Goal: Transaction & Acquisition: Purchase product/service

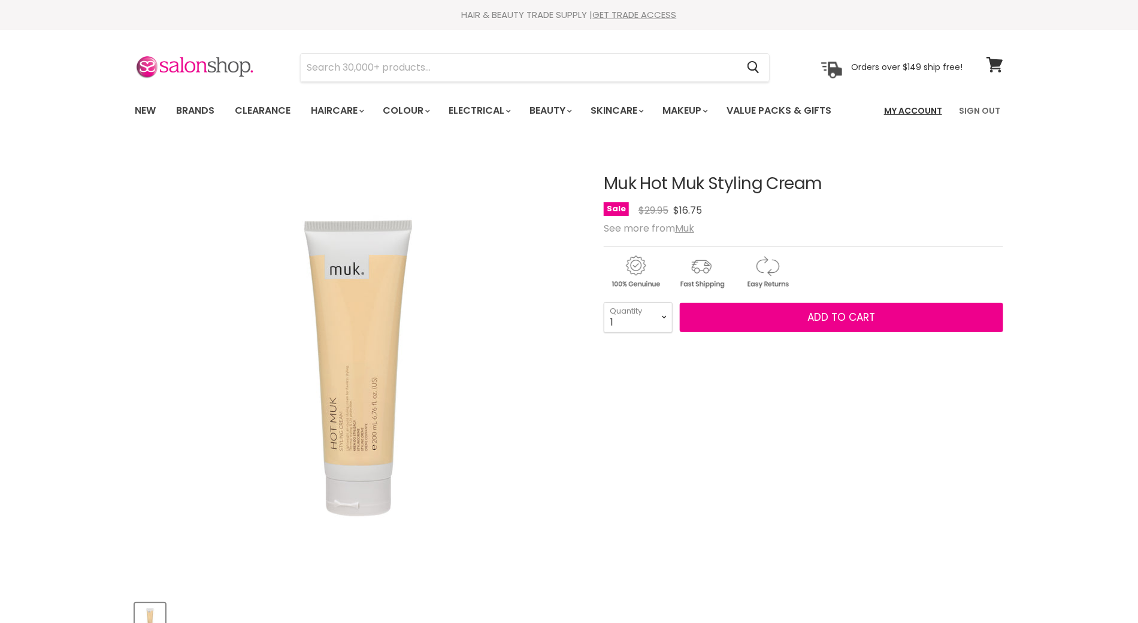
click at [916, 114] on link "My Account" at bounding box center [913, 110] width 72 height 25
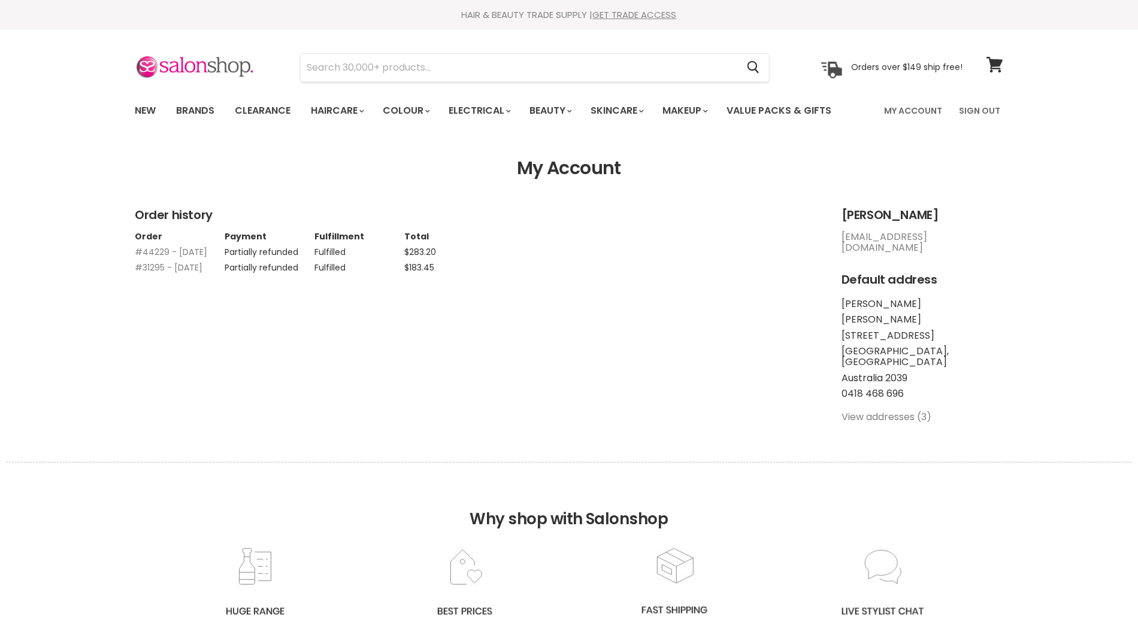
click at [287, 251] on td "Partially refunded" at bounding box center [270, 249] width 90 height 16
click at [157, 253] on link "#44229 - 30 Nov, 2022" at bounding box center [171, 252] width 72 height 12
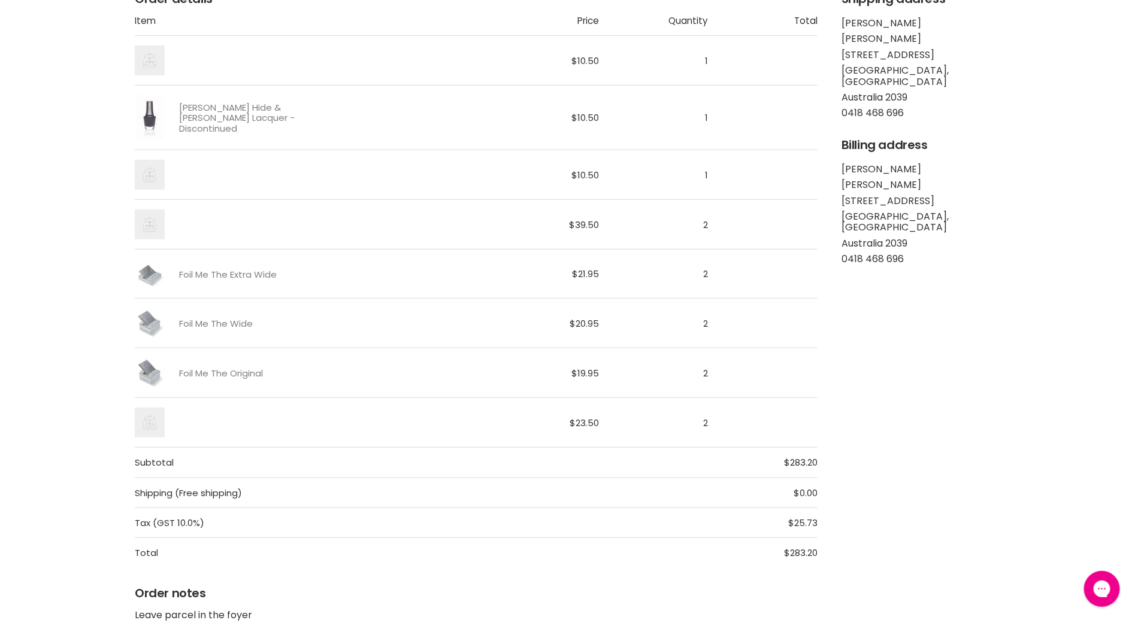
scroll to position [221, 0]
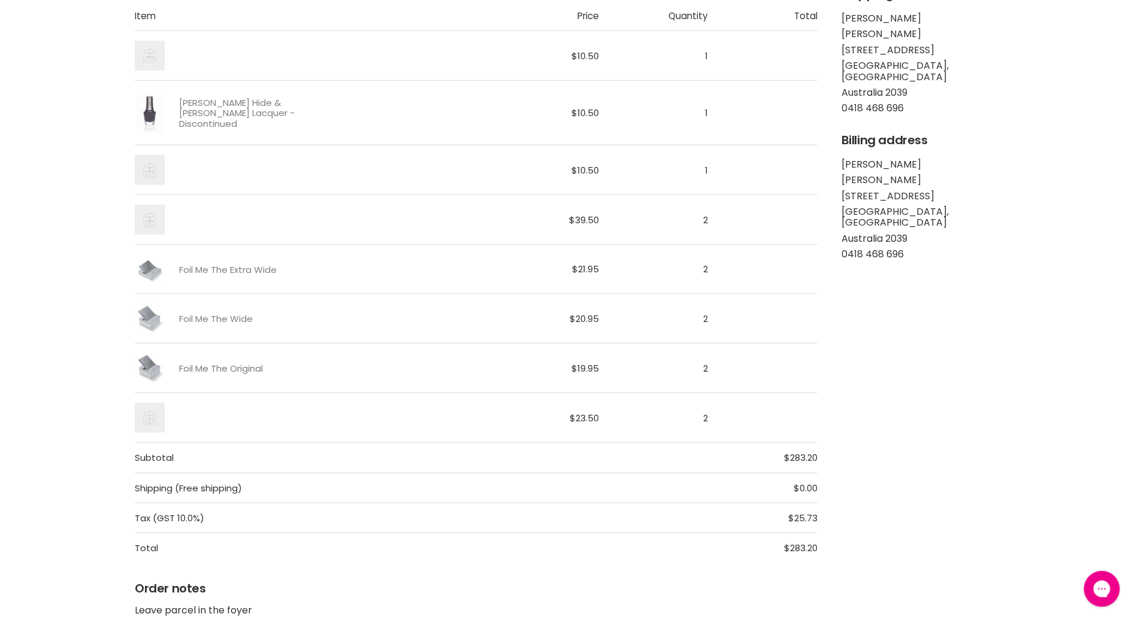
click at [184, 367] on link "Foil Me The Original" at bounding box center [221, 369] width 84 height 10
click at [158, 219] on icon "Main content" at bounding box center [150, 218] width 30 height 30
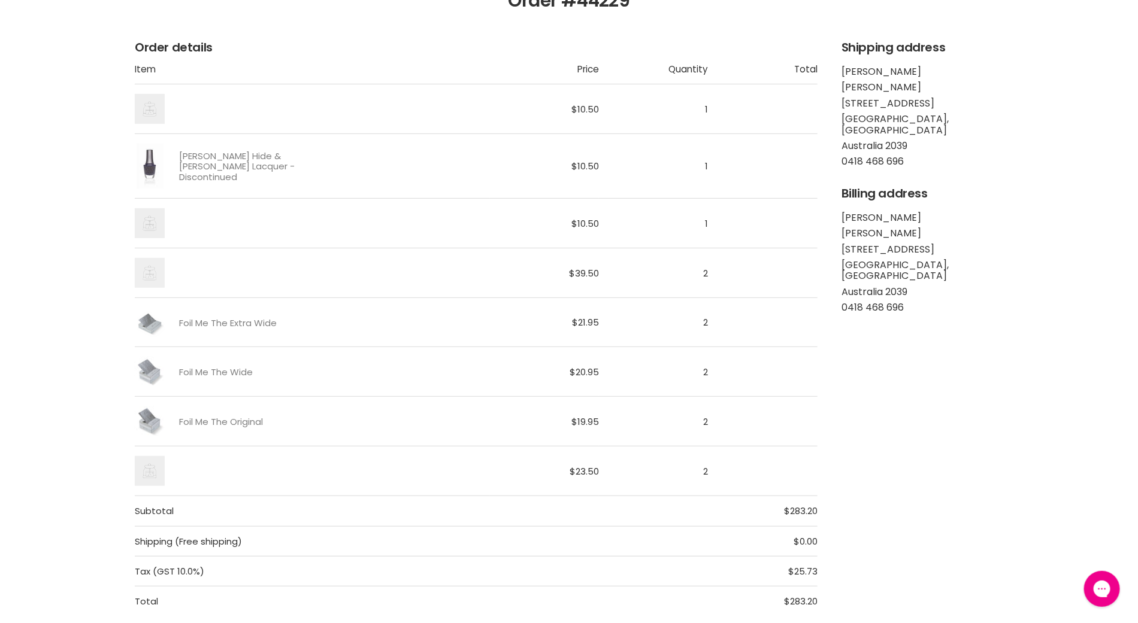
click at [154, 277] on icon "Main content" at bounding box center [150, 273] width 30 height 30
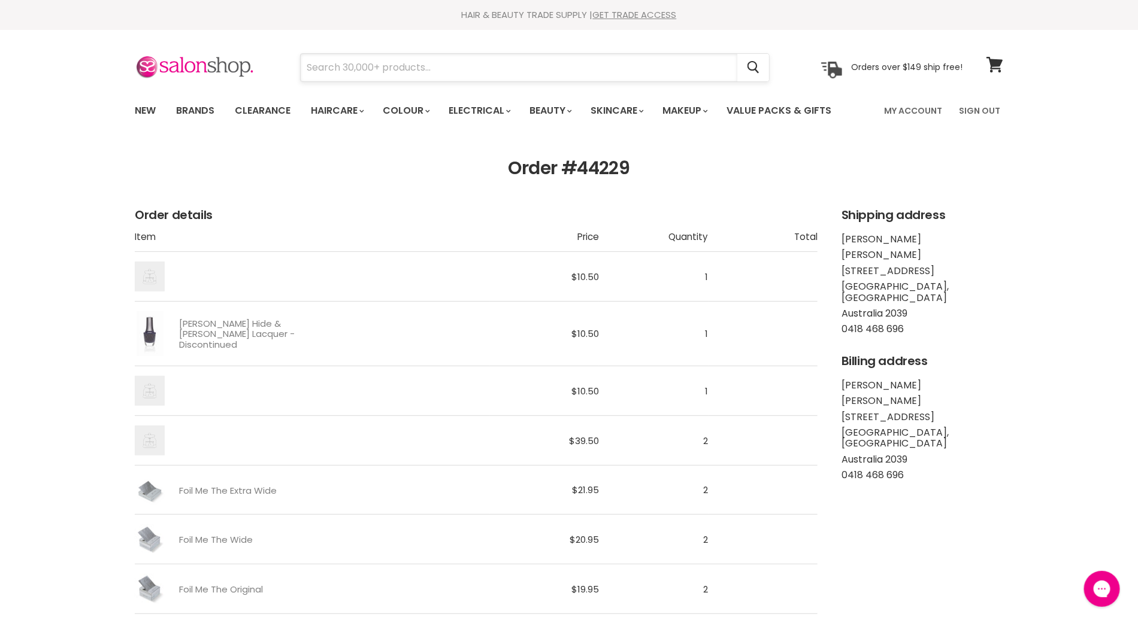
click at [457, 66] on input "Search" at bounding box center [519, 68] width 437 height 28
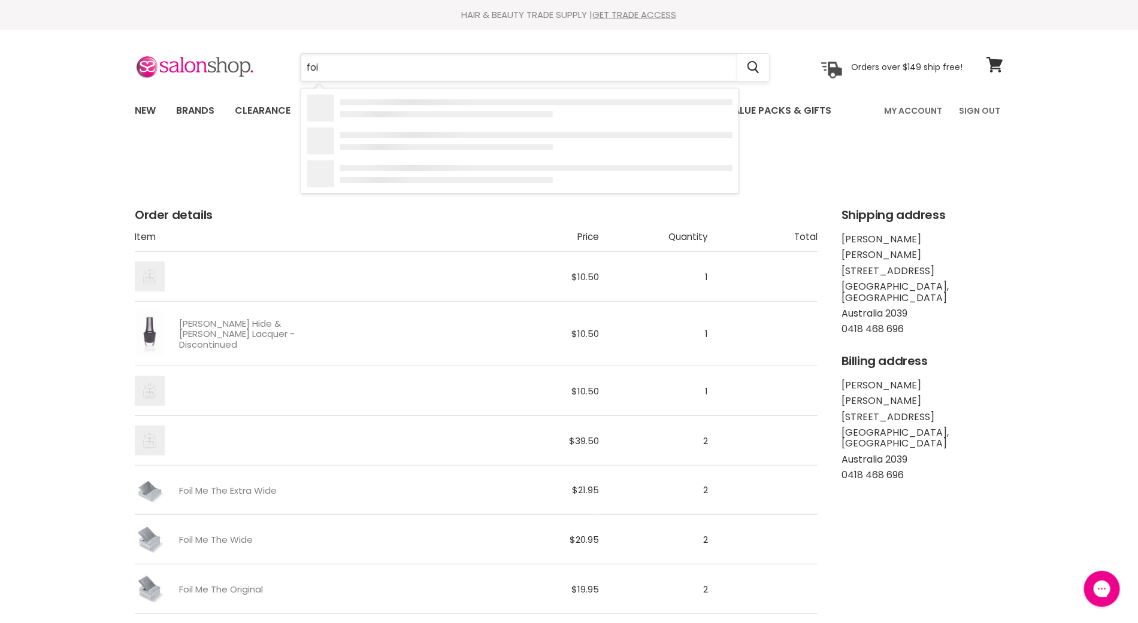
type input "foil"
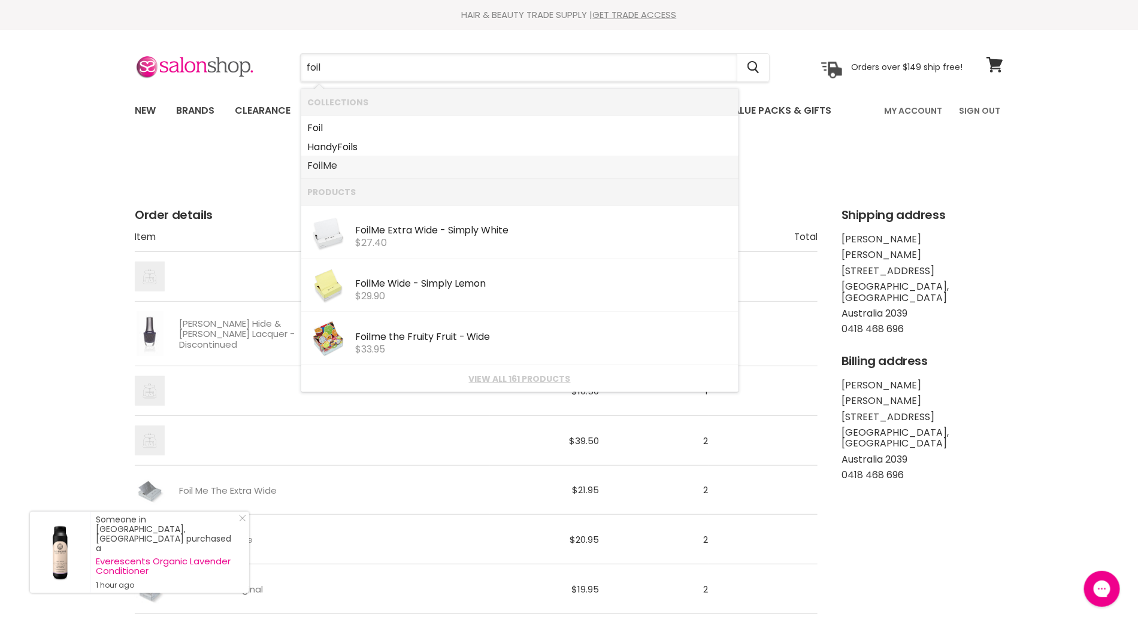
click at [322, 163] on link "Foil Me" at bounding box center [519, 165] width 425 height 19
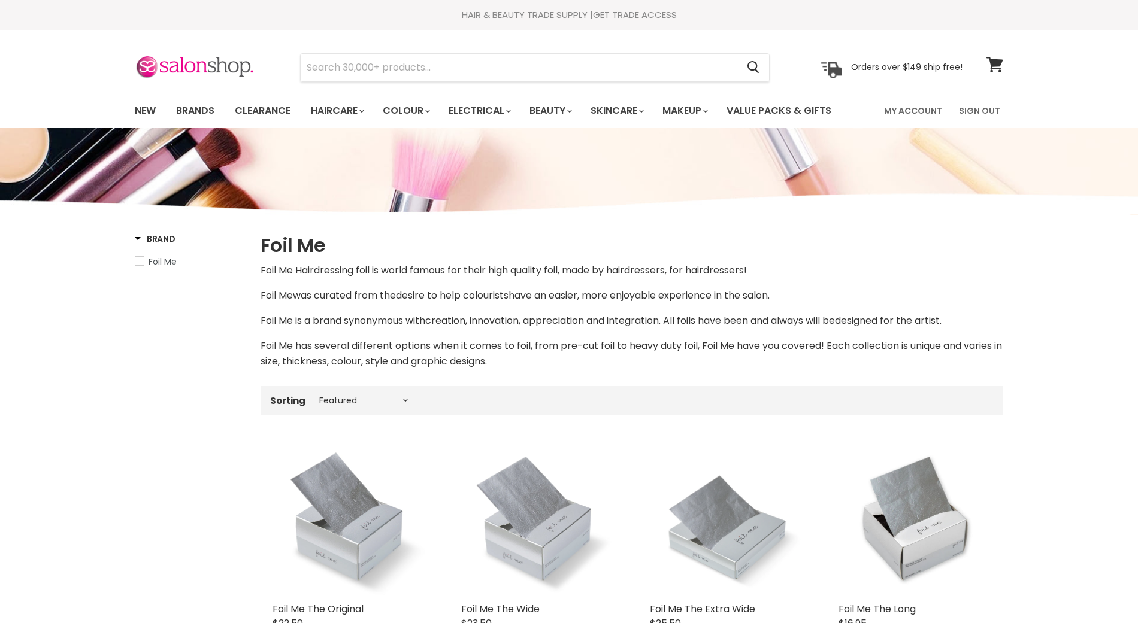
select select "manual"
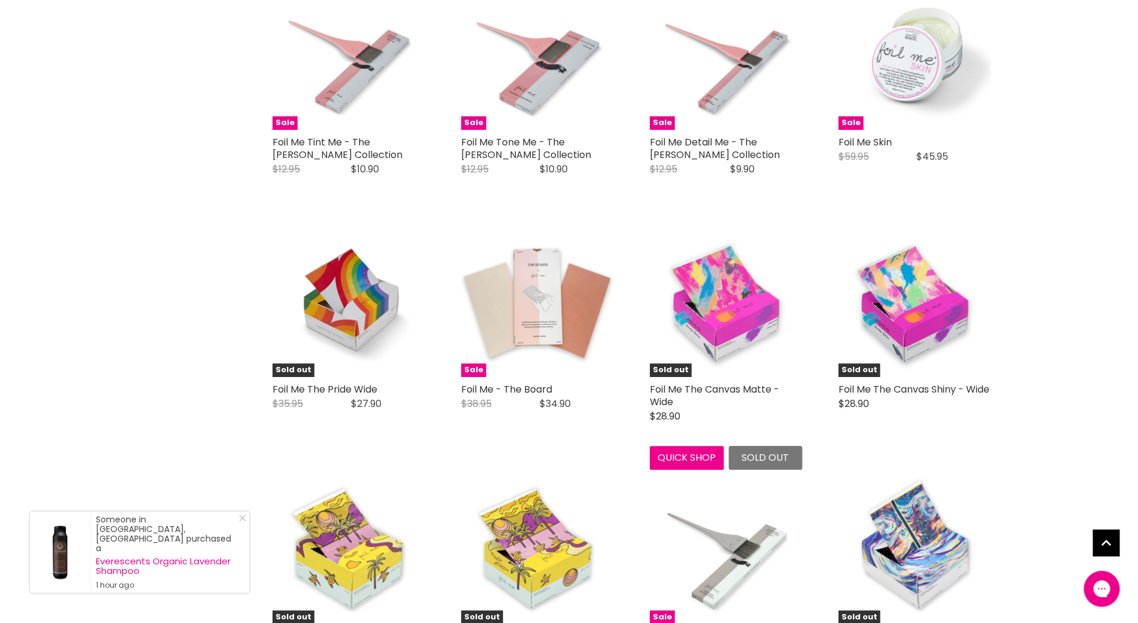
scroll to position [1446, 0]
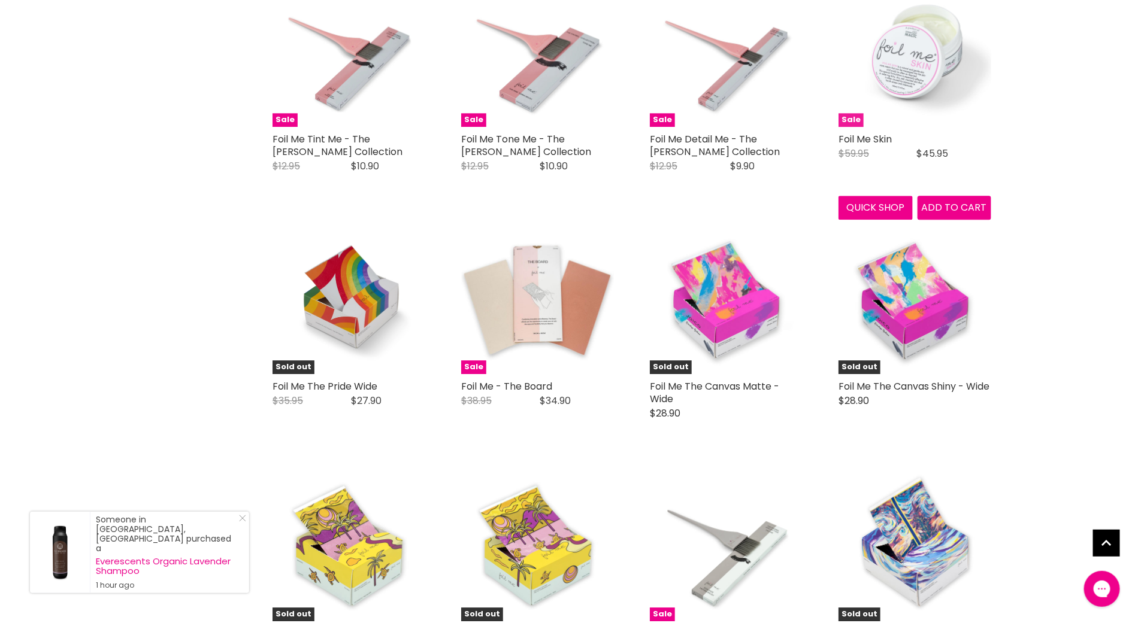
click at [923, 12] on img "Main content" at bounding box center [914, 50] width 153 height 153
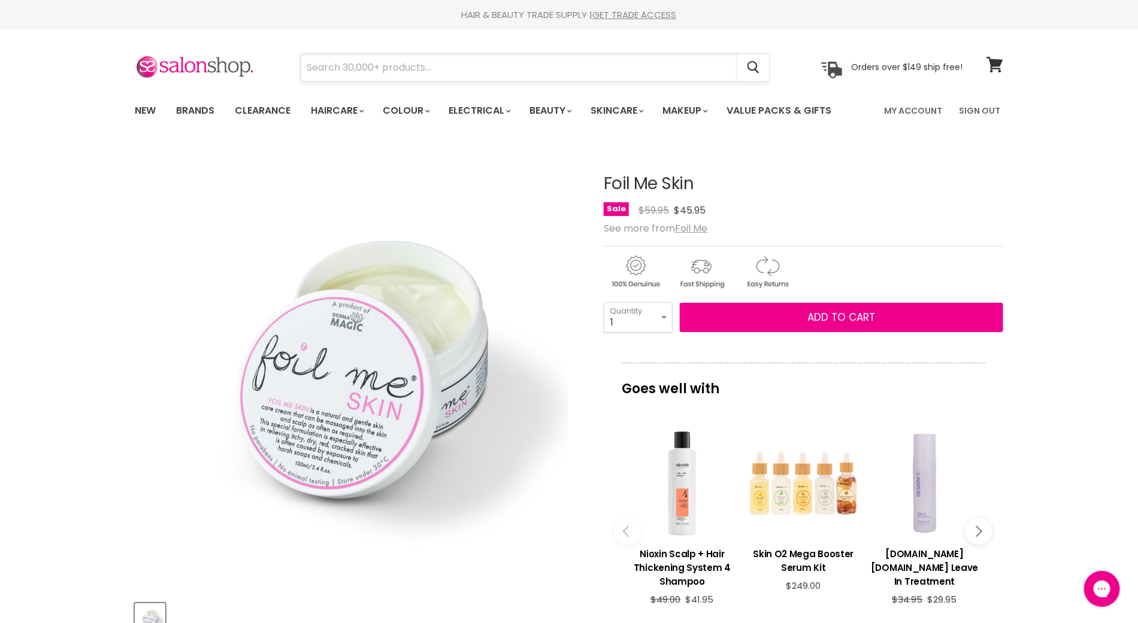
click at [450, 68] on input "Search" at bounding box center [519, 68] width 437 height 28
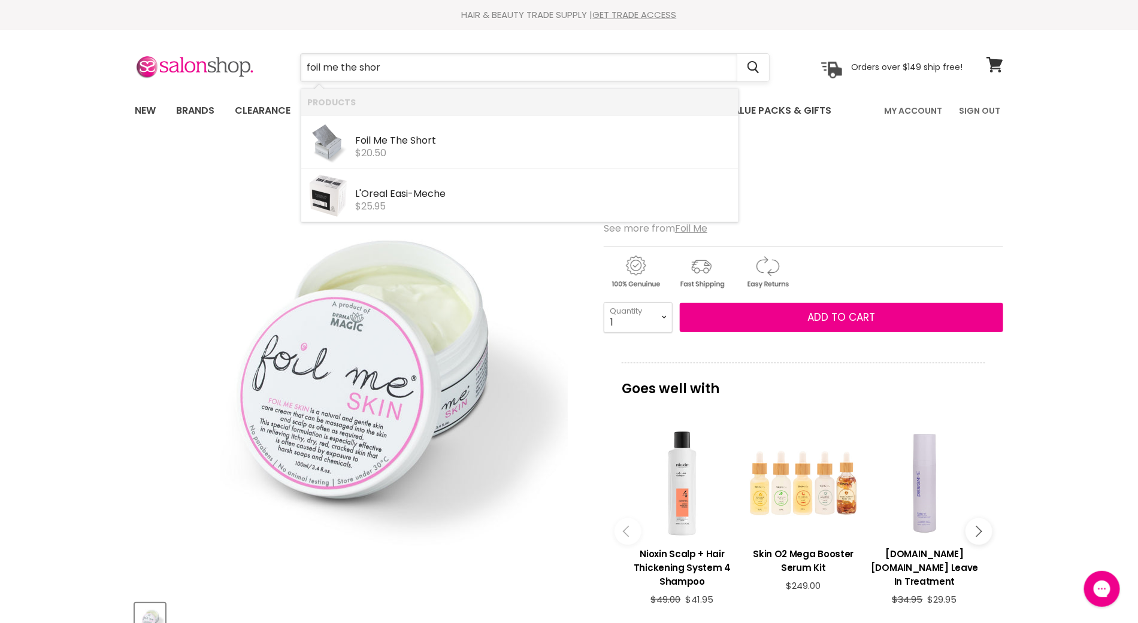
type input "foil me the short"
click at [411, 141] on b "Short" at bounding box center [423, 141] width 26 height 14
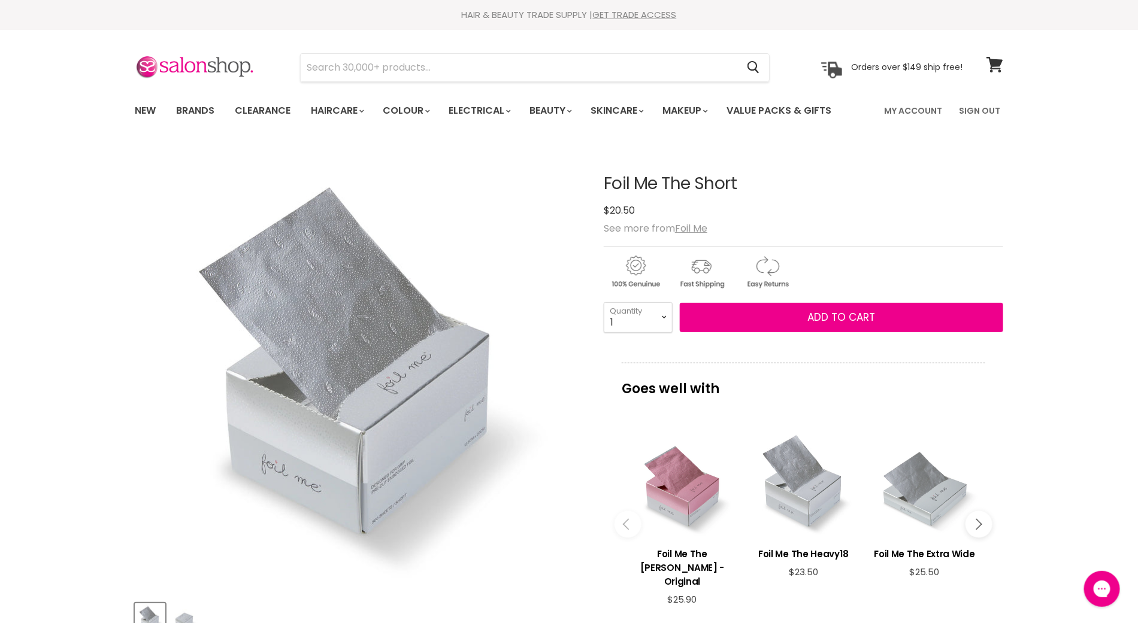
select select "2"
type input "2"
click at [756, 313] on button "Add to cart" at bounding box center [841, 318] width 323 height 30
click at [827, 318] on span "Add to cart" at bounding box center [842, 317] width 68 height 14
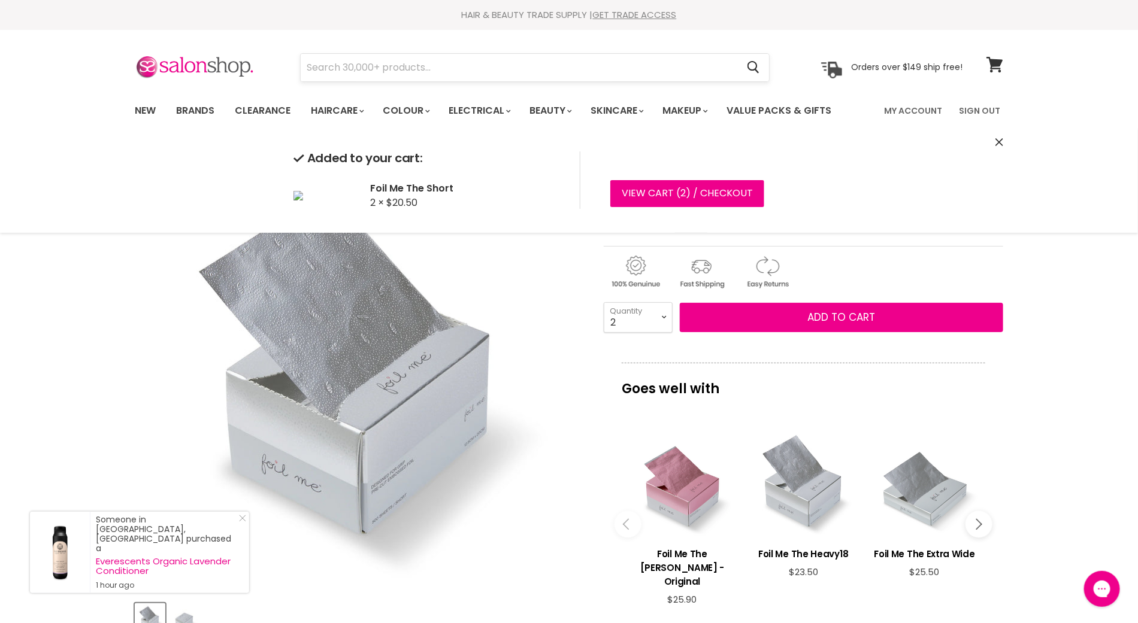
click at [375, 63] on input "Search" at bounding box center [519, 68] width 437 height 28
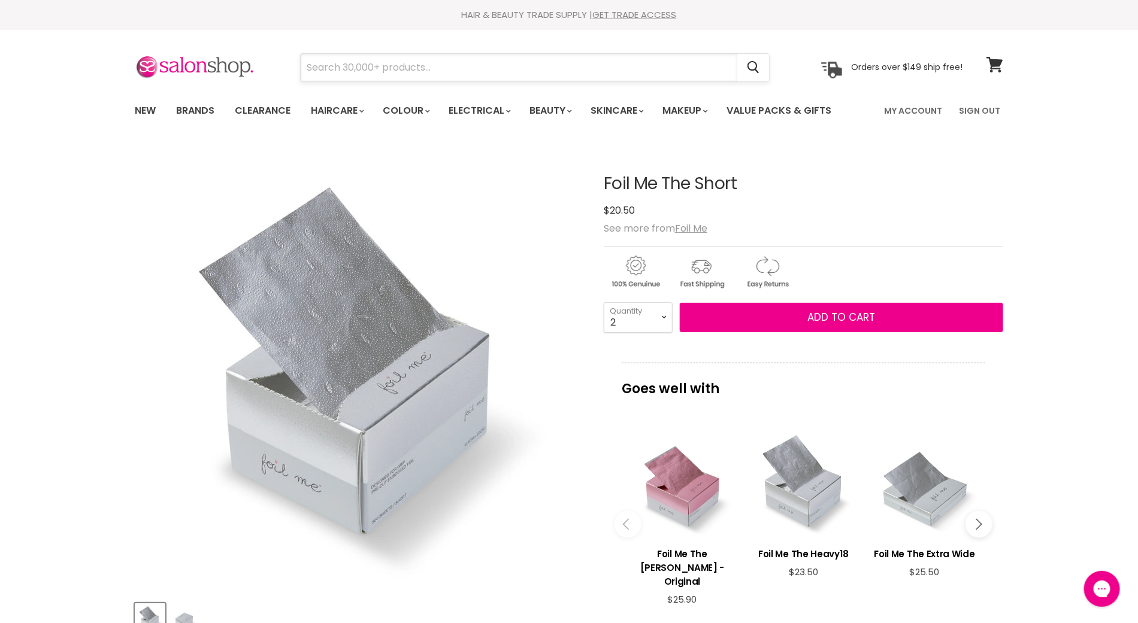
click at [375, 63] on input "Search" at bounding box center [519, 68] width 437 height 28
click at [372, 66] on input "Search" at bounding box center [519, 68] width 437 height 28
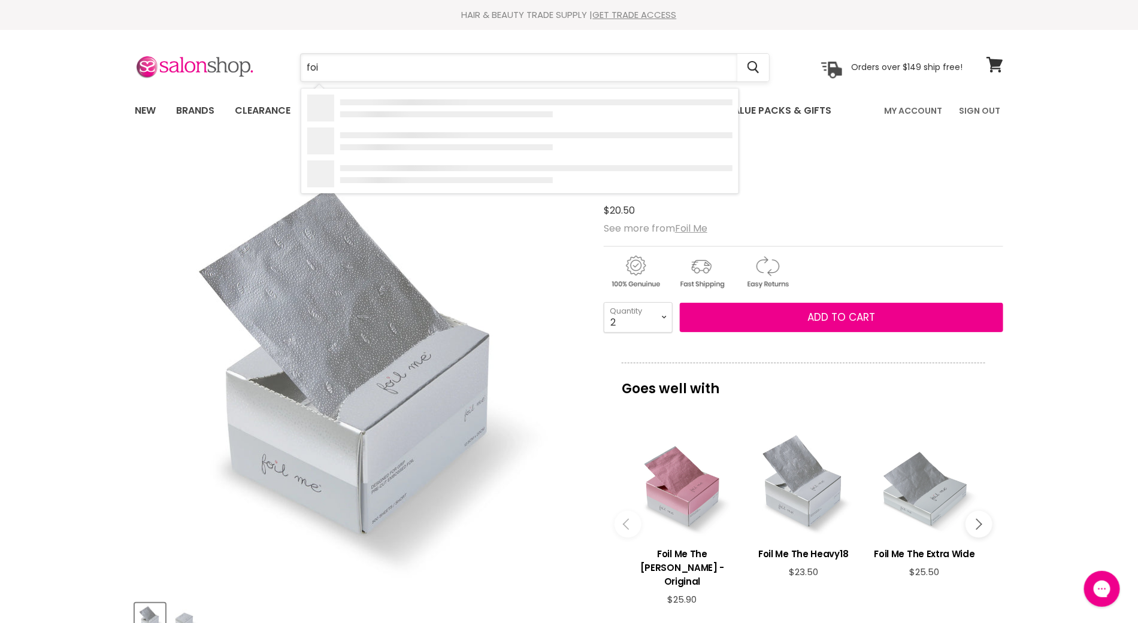
type input "foil"
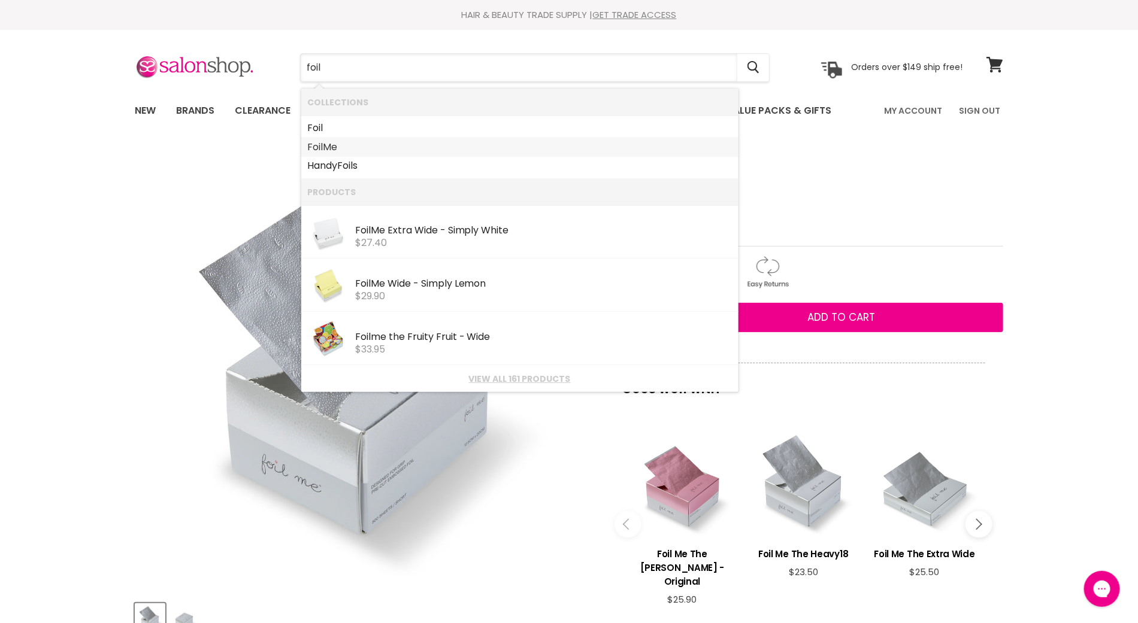
click at [327, 149] on link "Foil Me" at bounding box center [519, 147] width 425 height 19
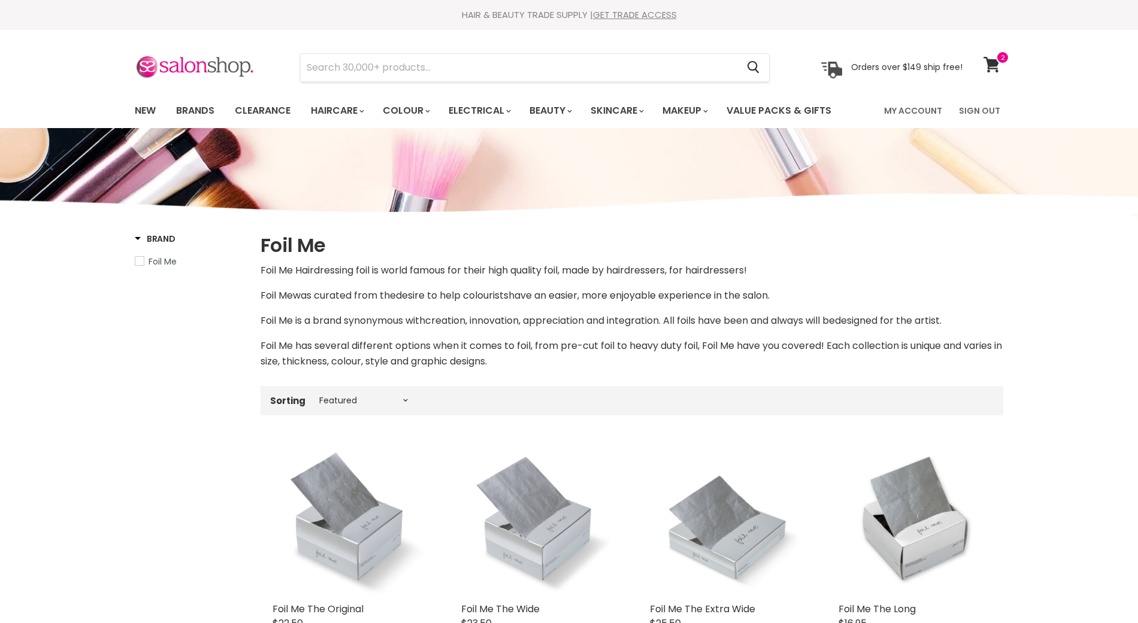
select select "manual"
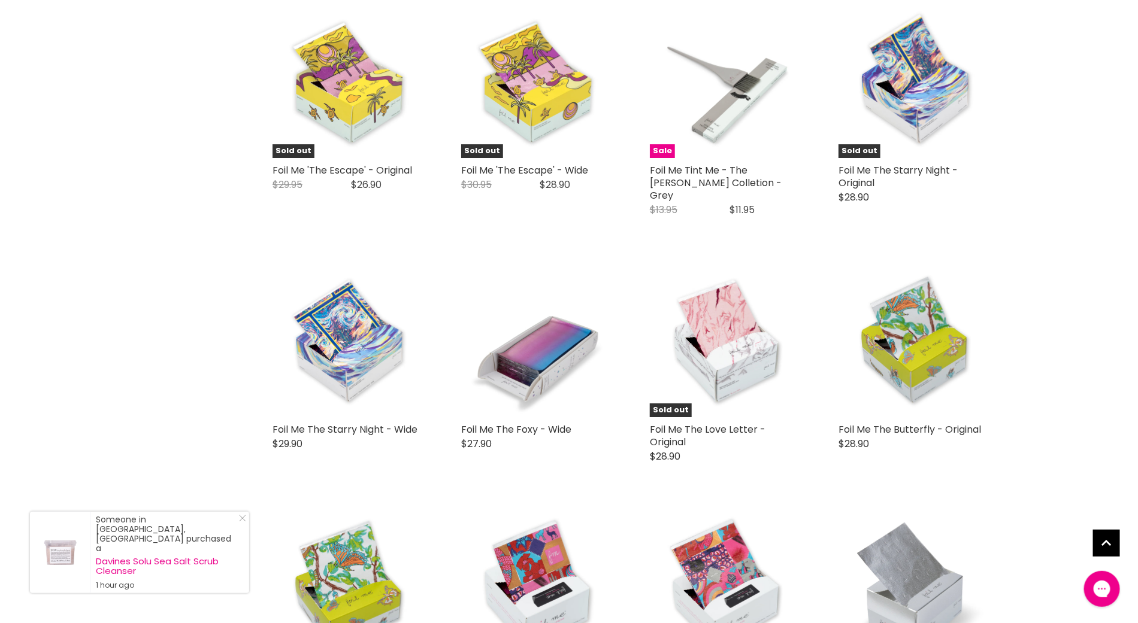
scroll to position [1912, 0]
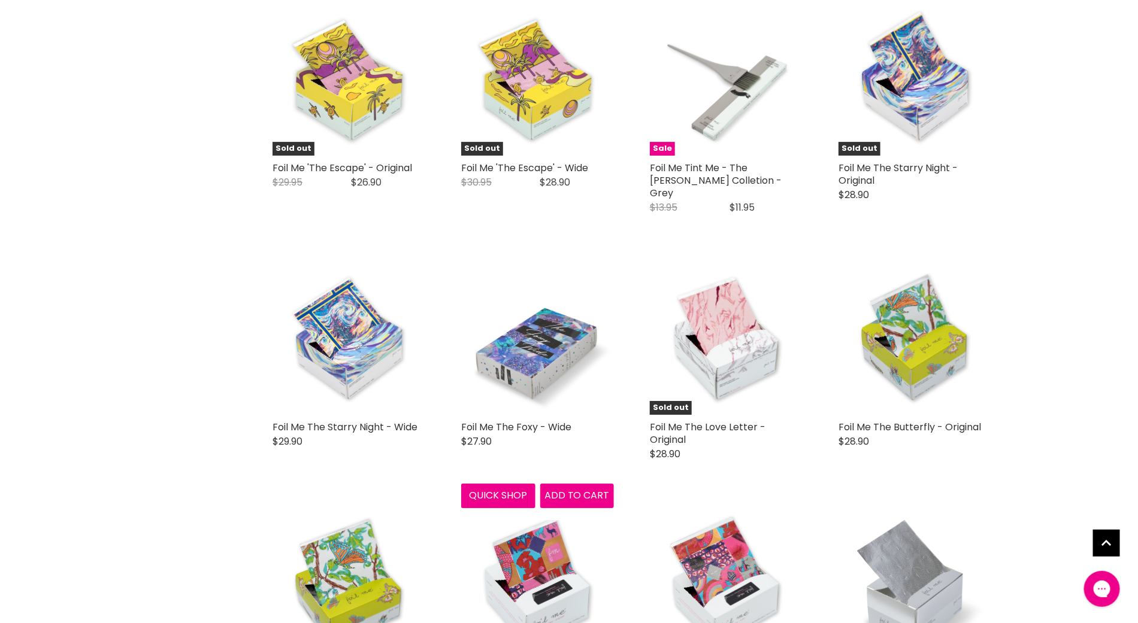
click at [563, 306] on img "Main content" at bounding box center [537, 338] width 153 height 153
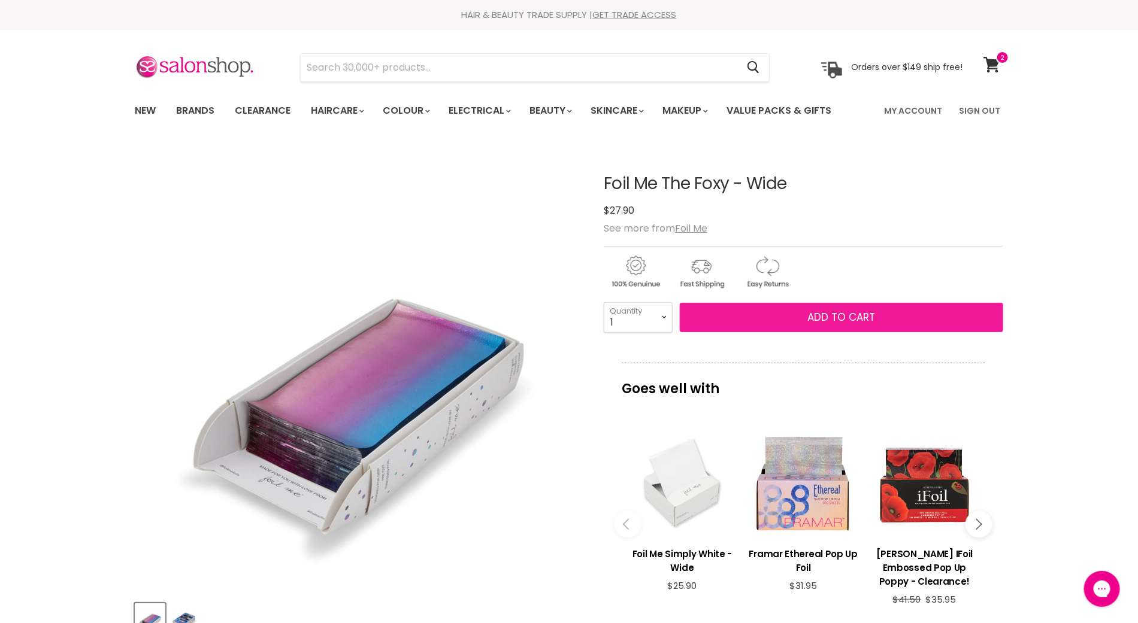
click at [773, 317] on button "Add to cart" at bounding box center [841, 318] width 323 height 30
click at [794, 319] on button "Add to cart" at bounding box center [841, 318] width 323 height 30
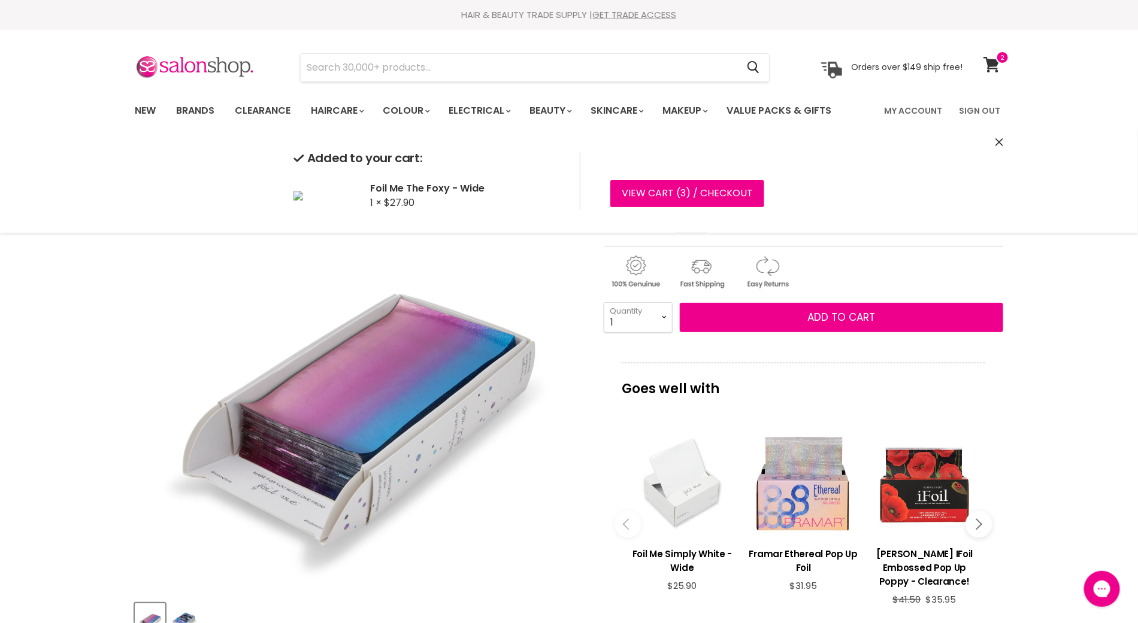
click at [135, 358] on img "Foil Me The Foxy - Wide image. Click or Scroll to Zoom." at bounding box center [358, 367] width 447 height 447
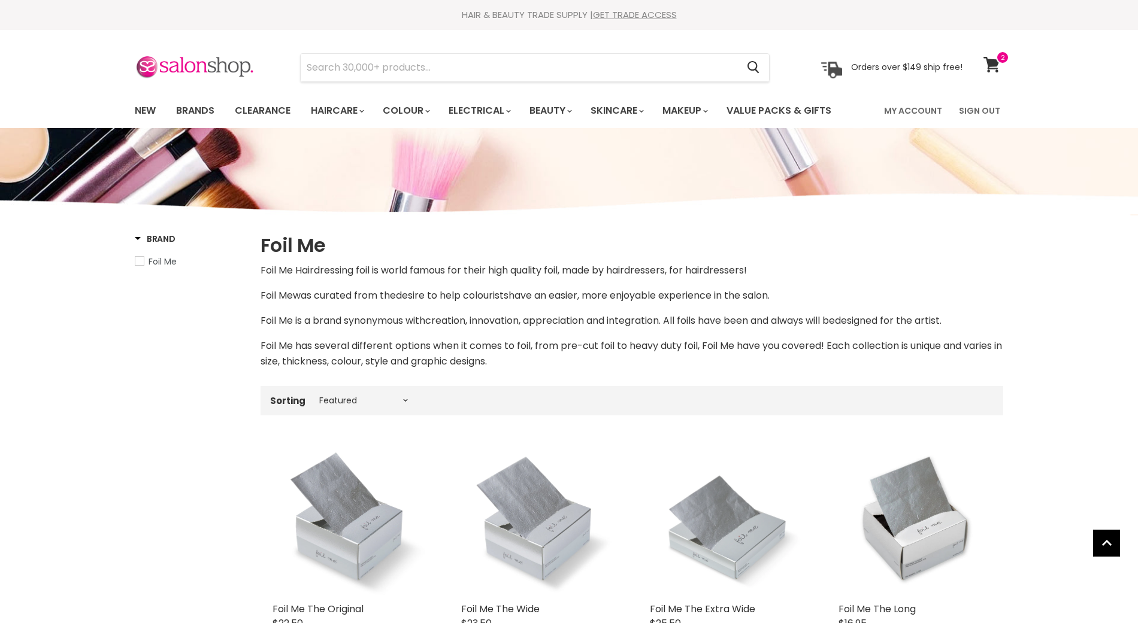
select select "manual"
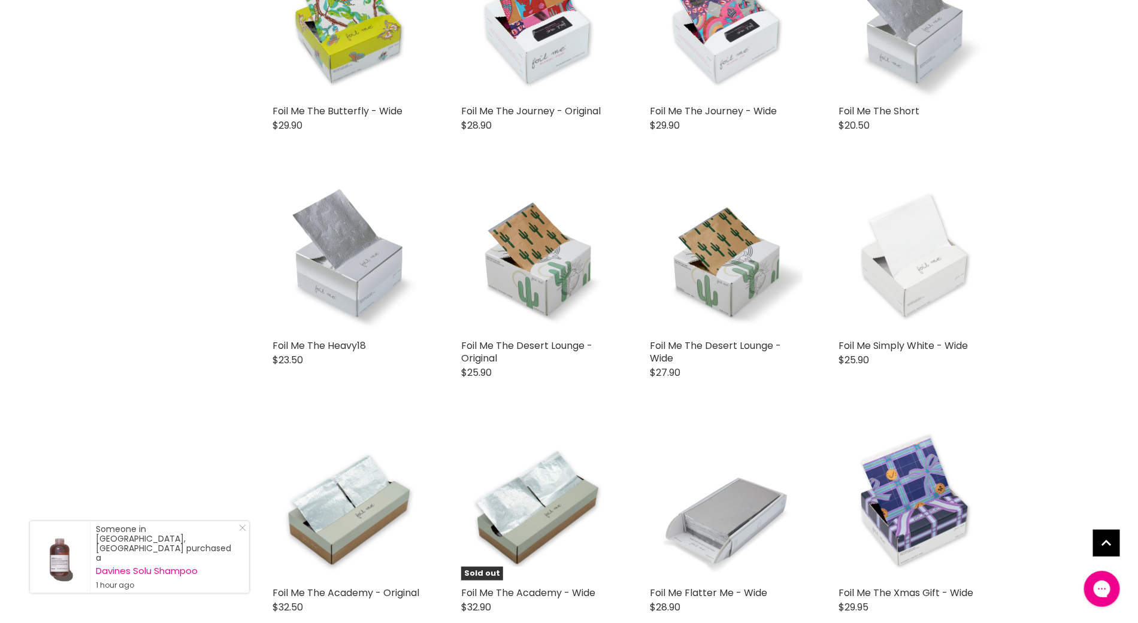
scroll to position [2562, 0]
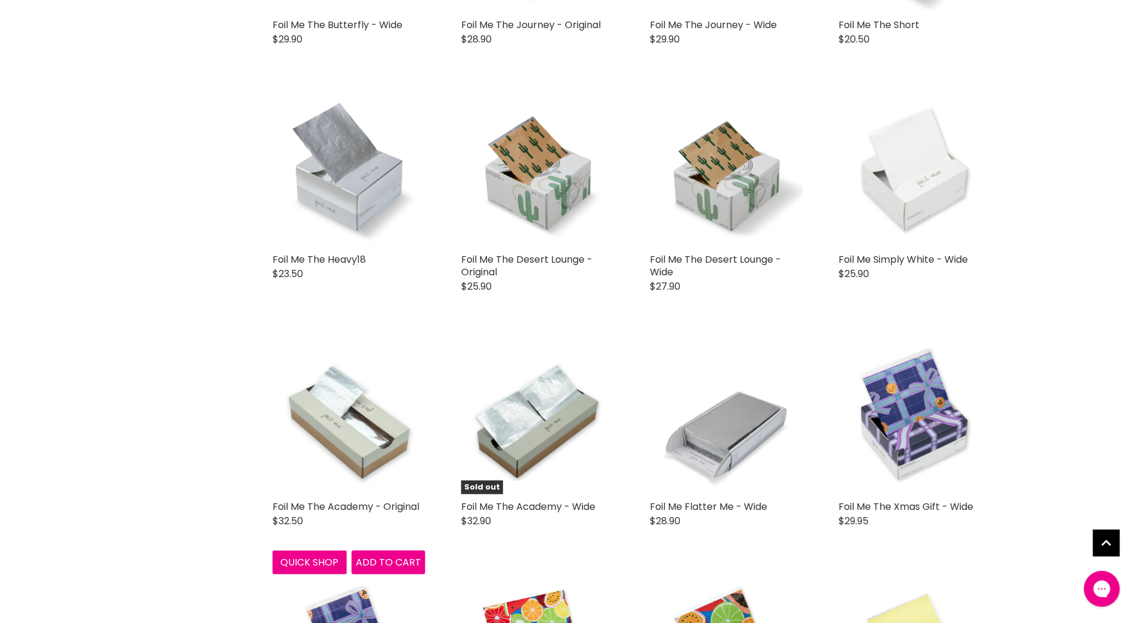
click img "Main content"
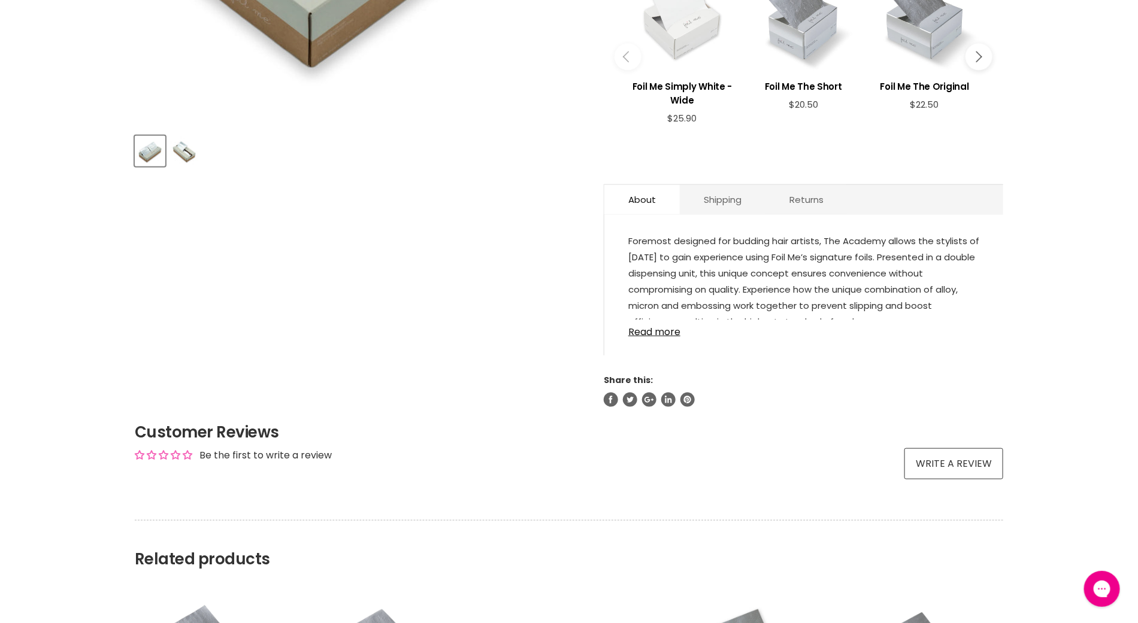
scroll to position [465, 0]
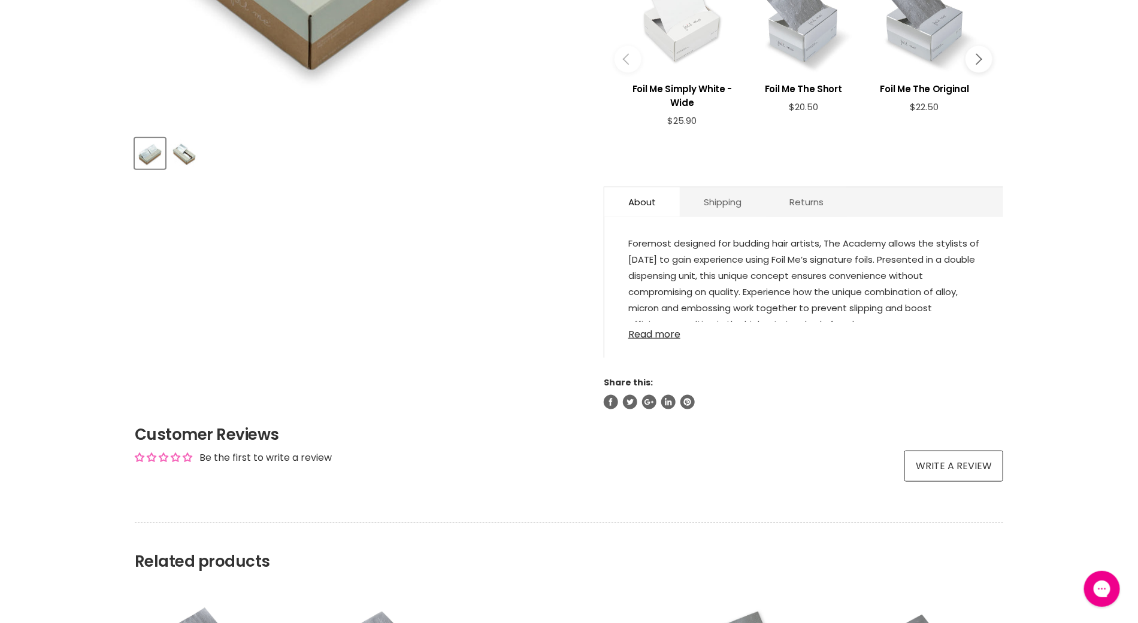
click at [659, 332] on link "Read more" at bounding box center [803, 331] width 351 height 18
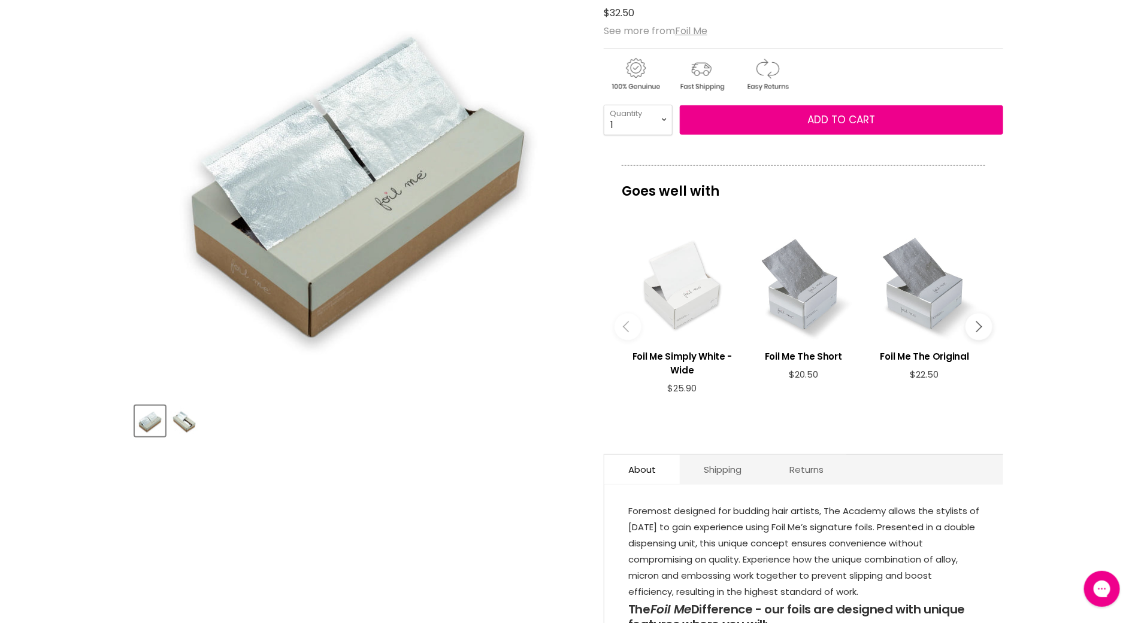
scroll to position [182, 0]
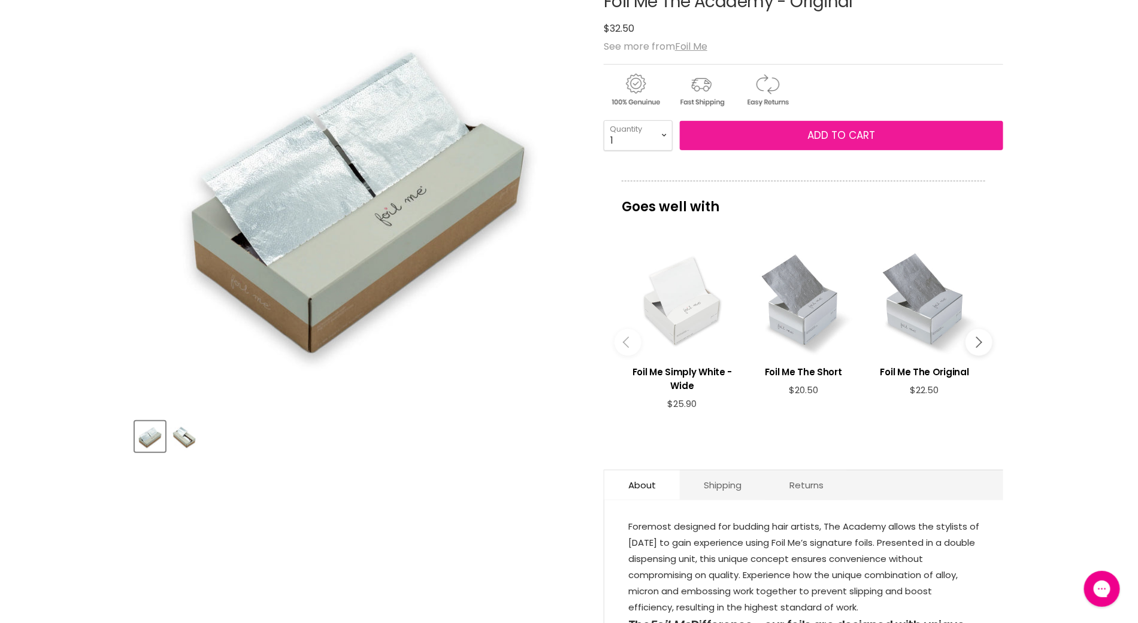
click at [843, 140] on span "Add to cart" at bounding box center [842, 135] width 68 height 14
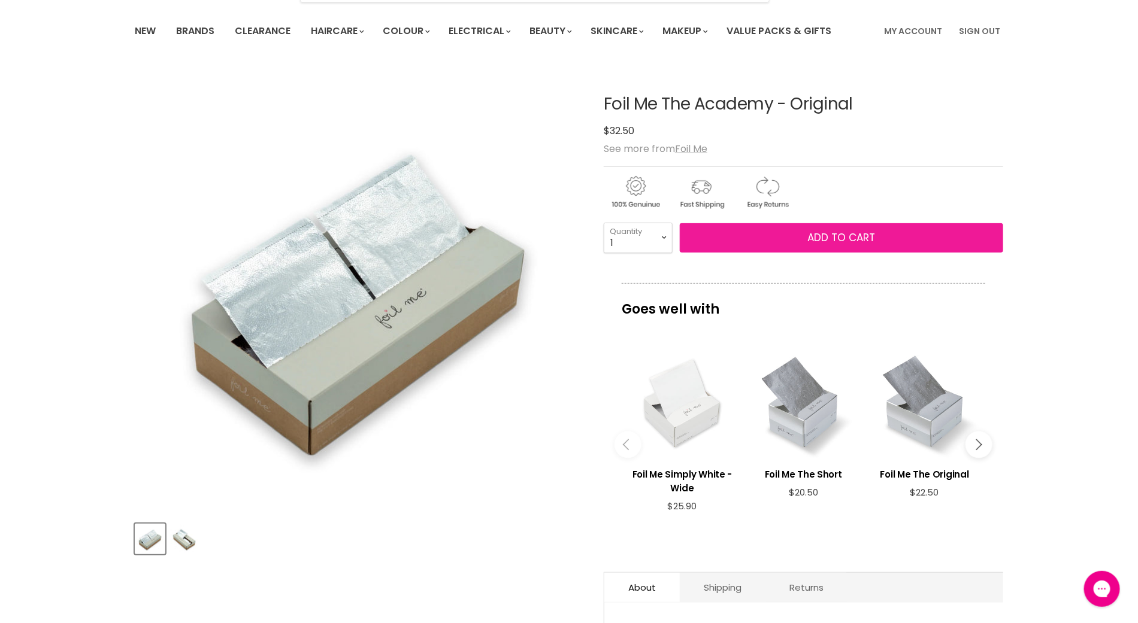
scroll to position [0, 0]
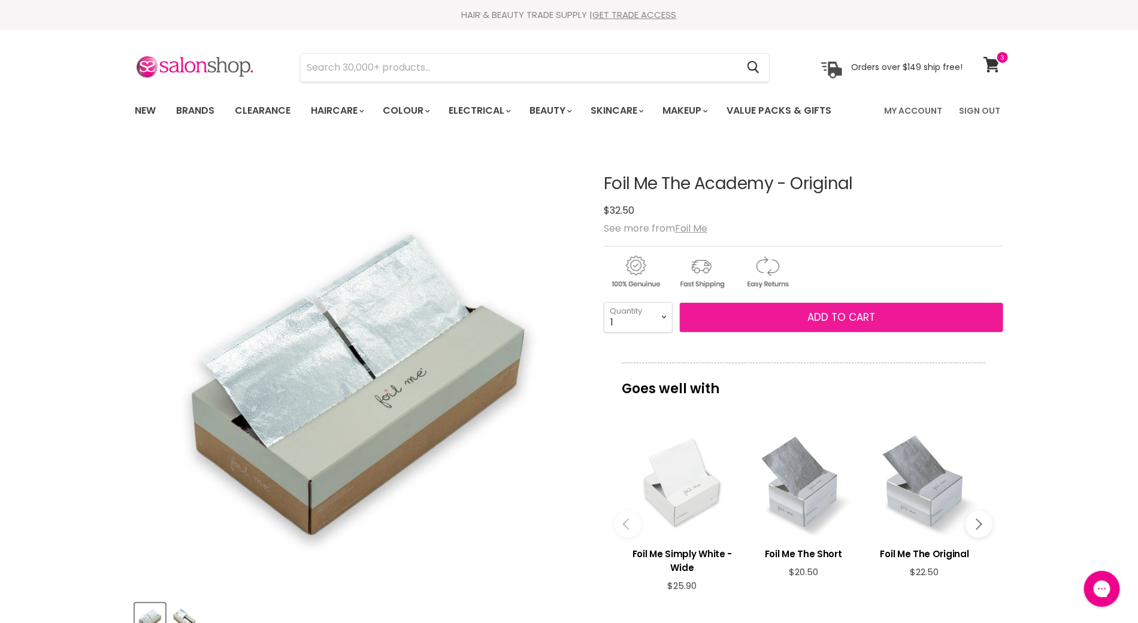
click at [827, 316] on span "Add to cart" at bounding box center [842, 317] width 68 height 14
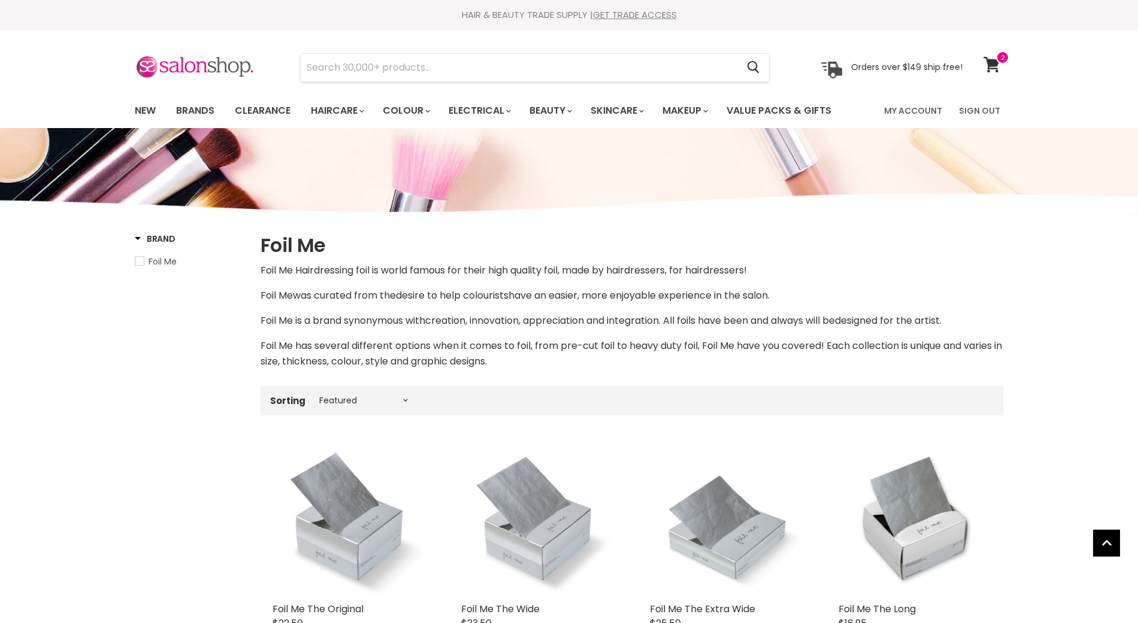
select select "manual"
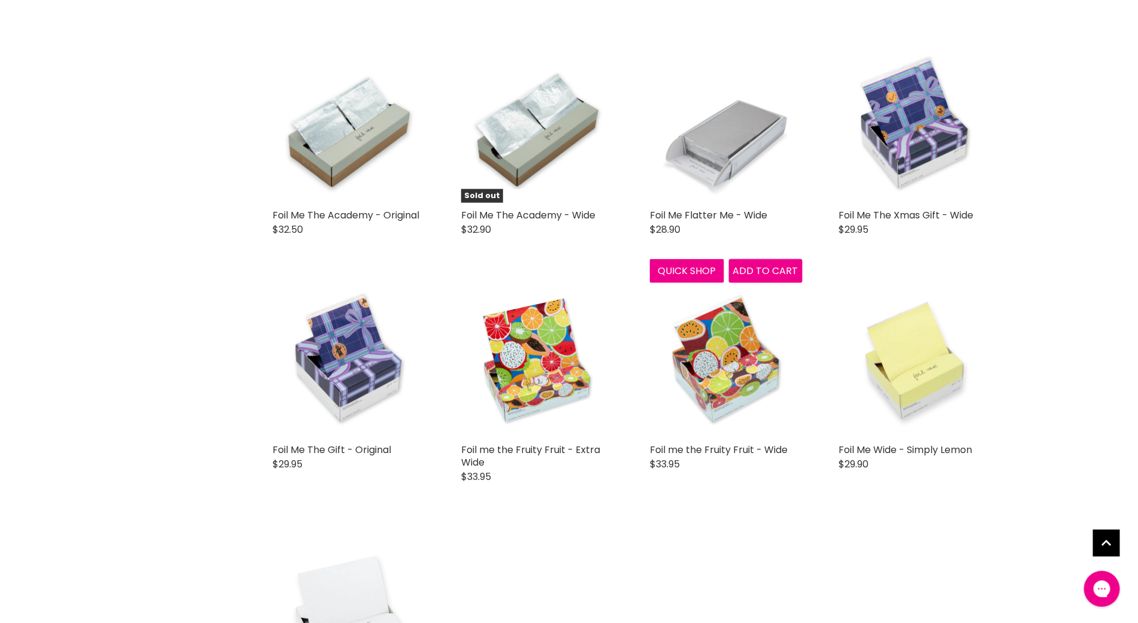
click at [712, 112] on img "Main content" at bounding box center [726, 126] width 153 height 153
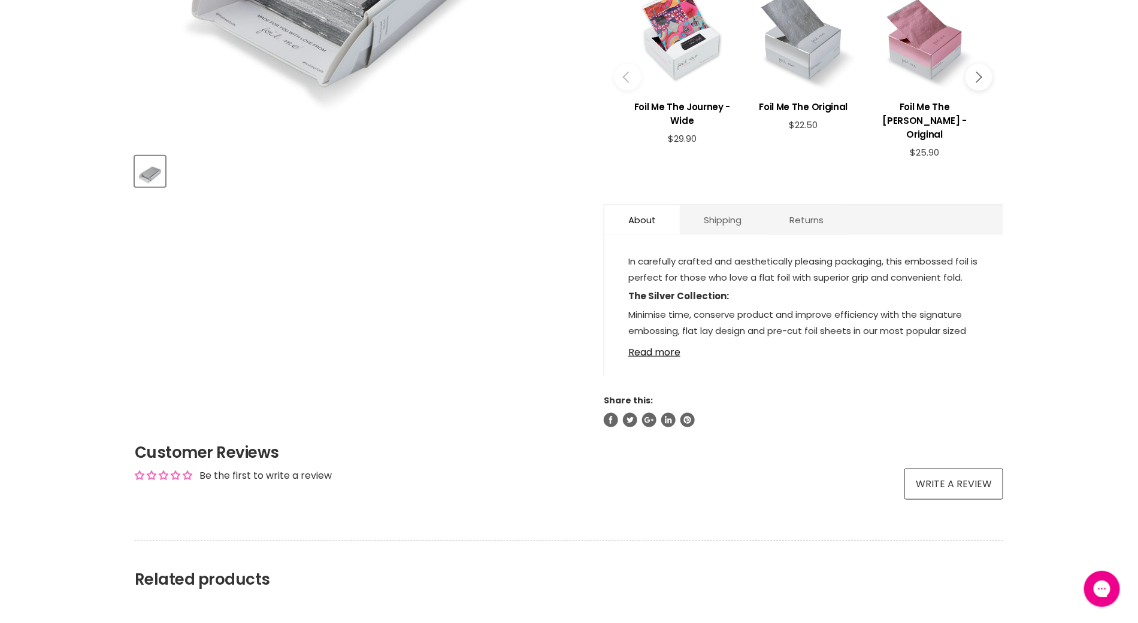
scroll to position [450, 0]
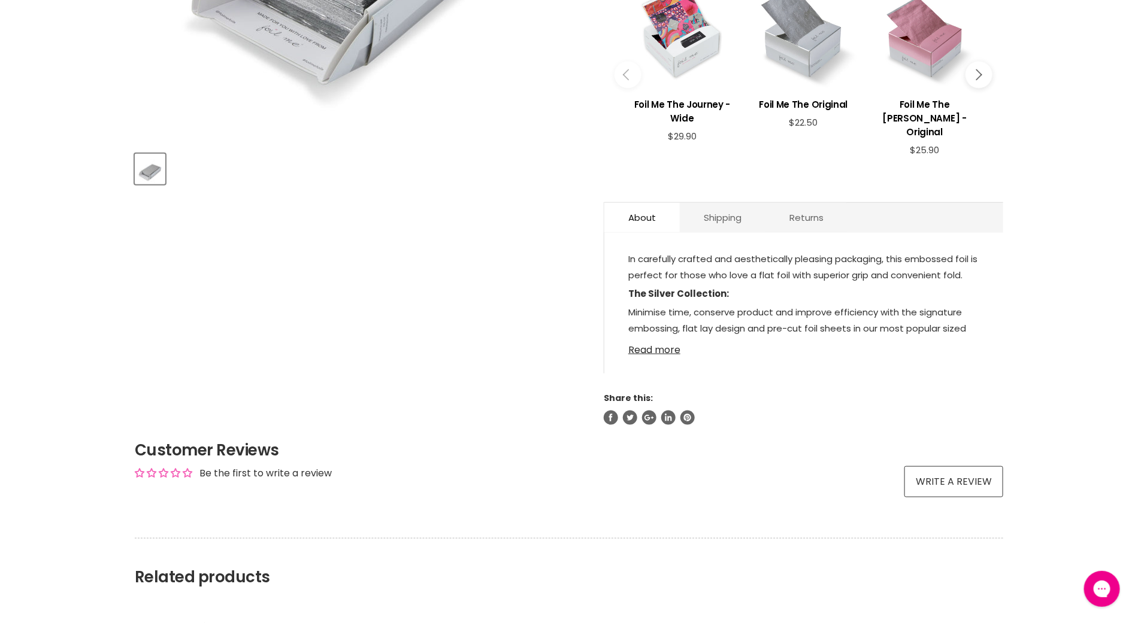
click at [658, 350] on link "Read more" at bounding box center [803, 347] width 351 height 18
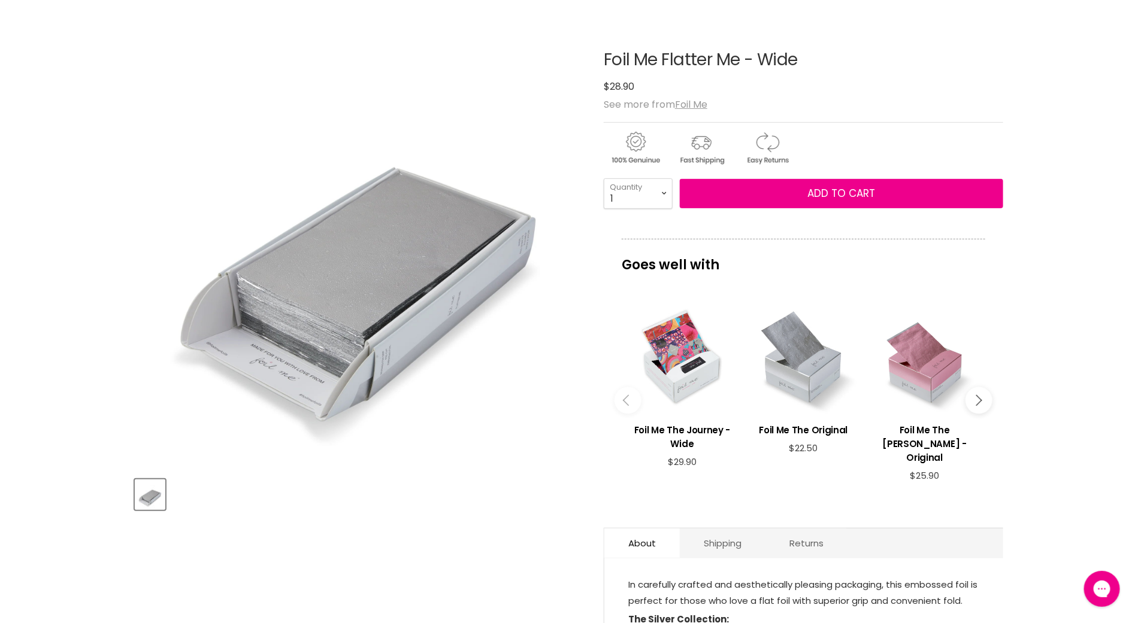
scroll to position [115, 0]
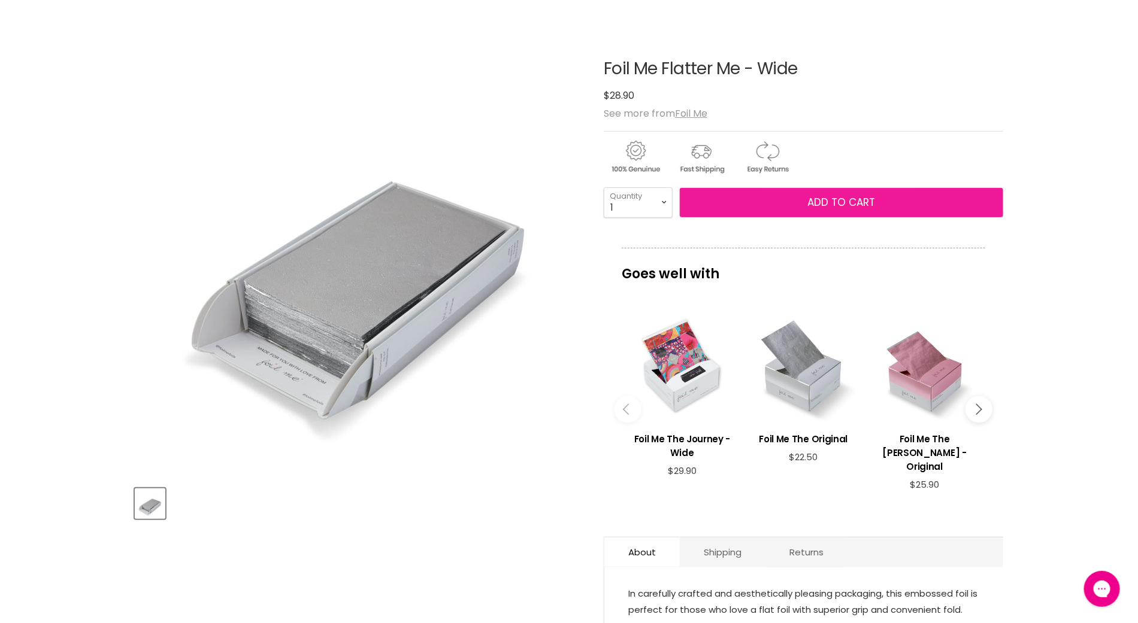
click at [804, 201] on button "Add to cart" at bounding box center [841, 203] width 323 height 30
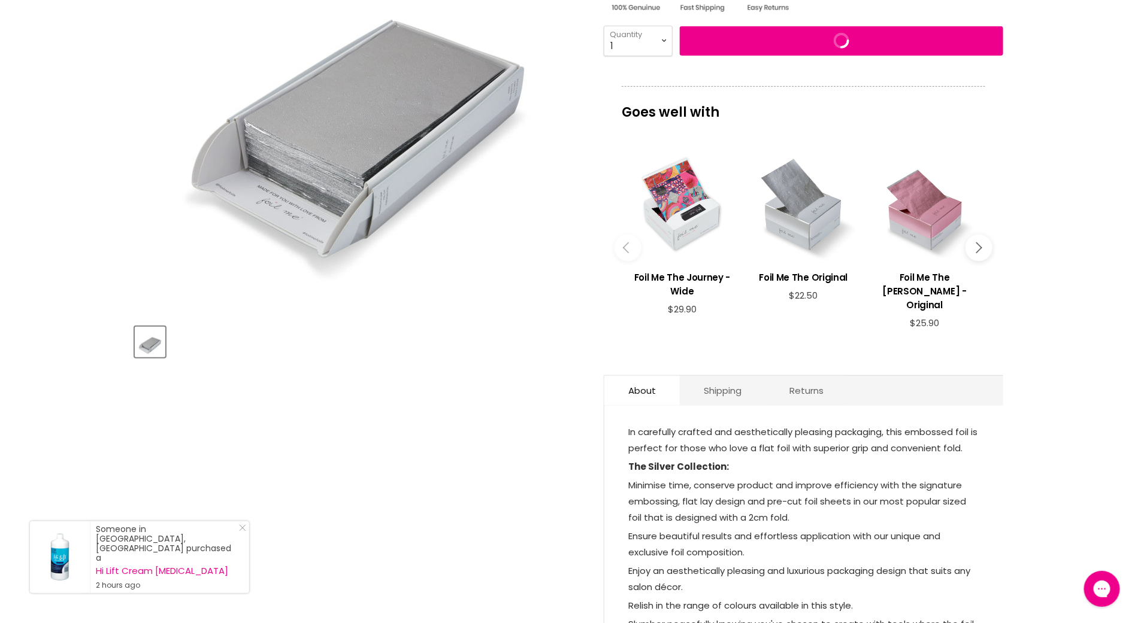
scroll to position [0, 0]
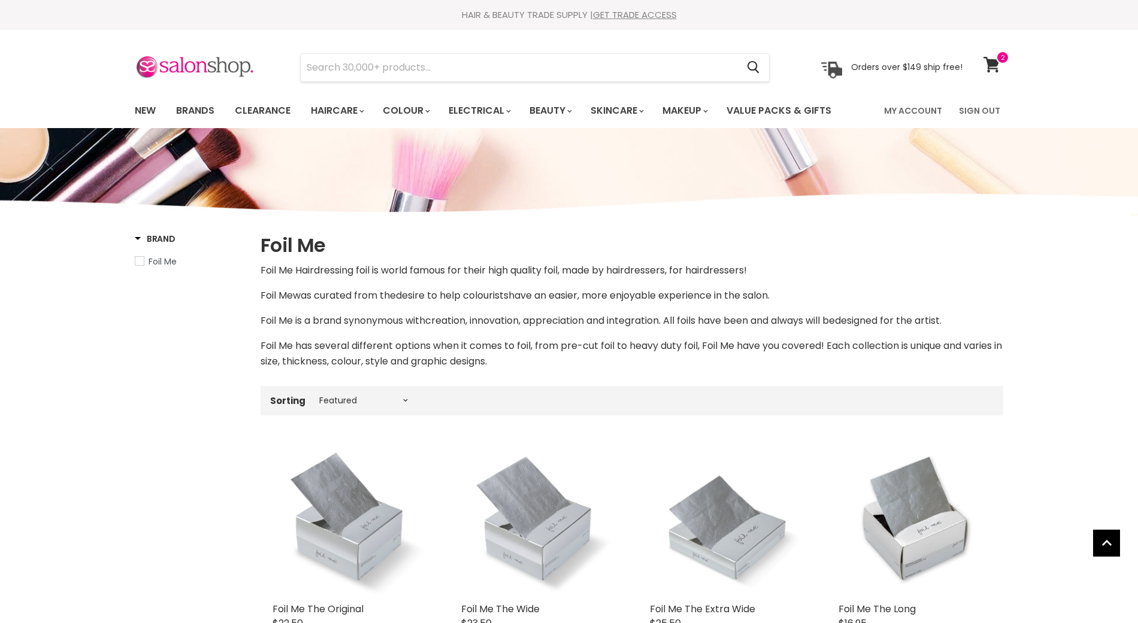
select select "manual"
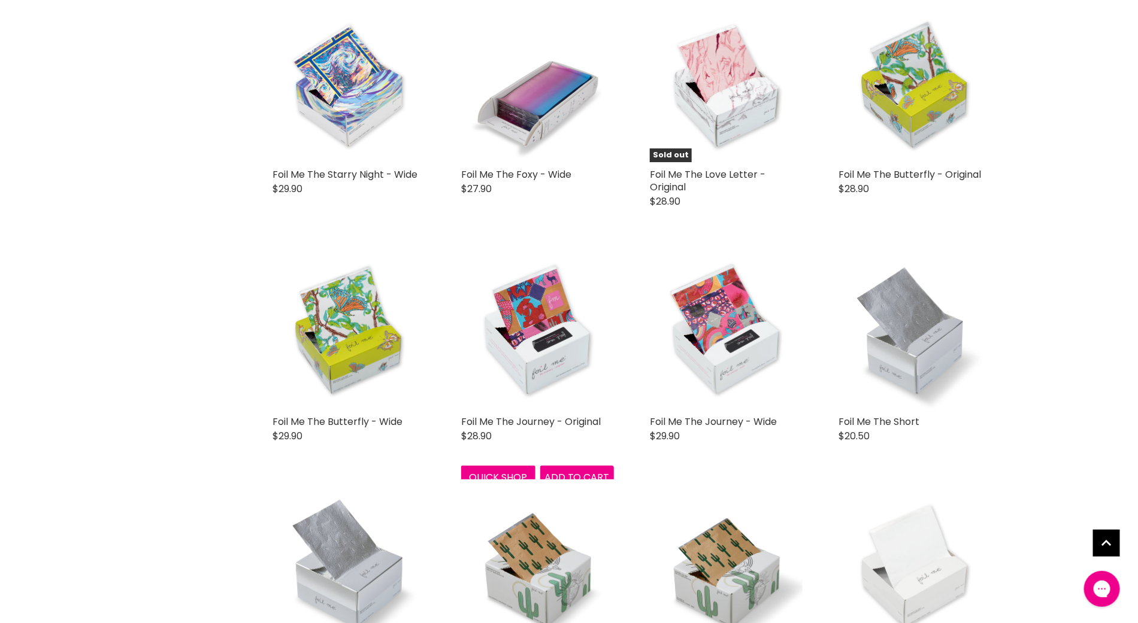
scroll to position [2152, 0]
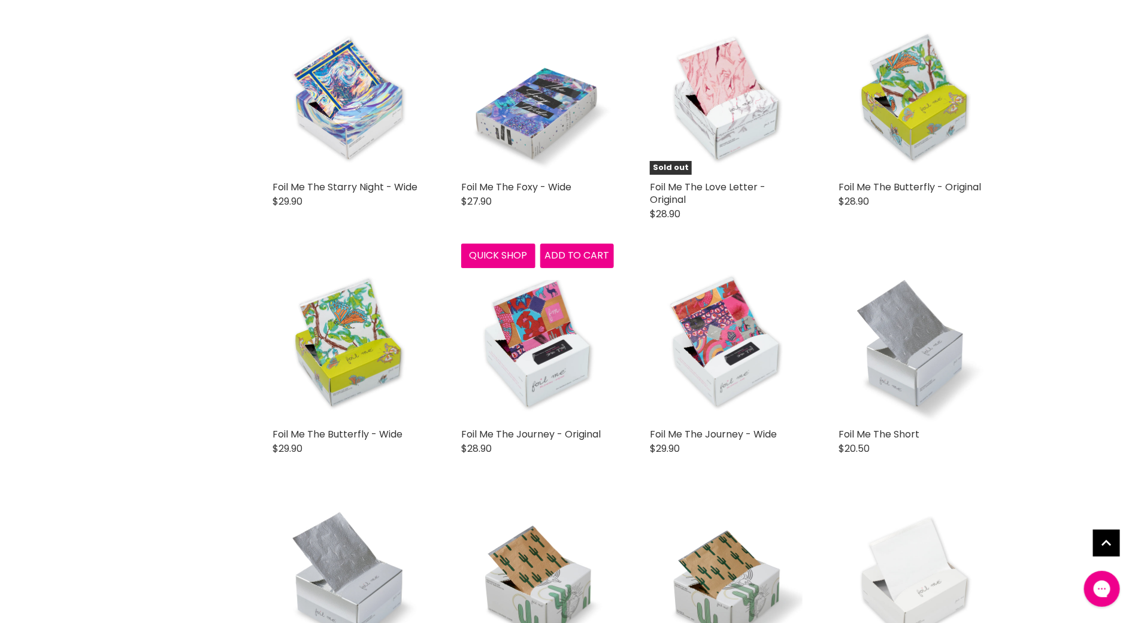
click at [536, 54] on img "Main content" at bounding box center [537, 98] width 153 height 153
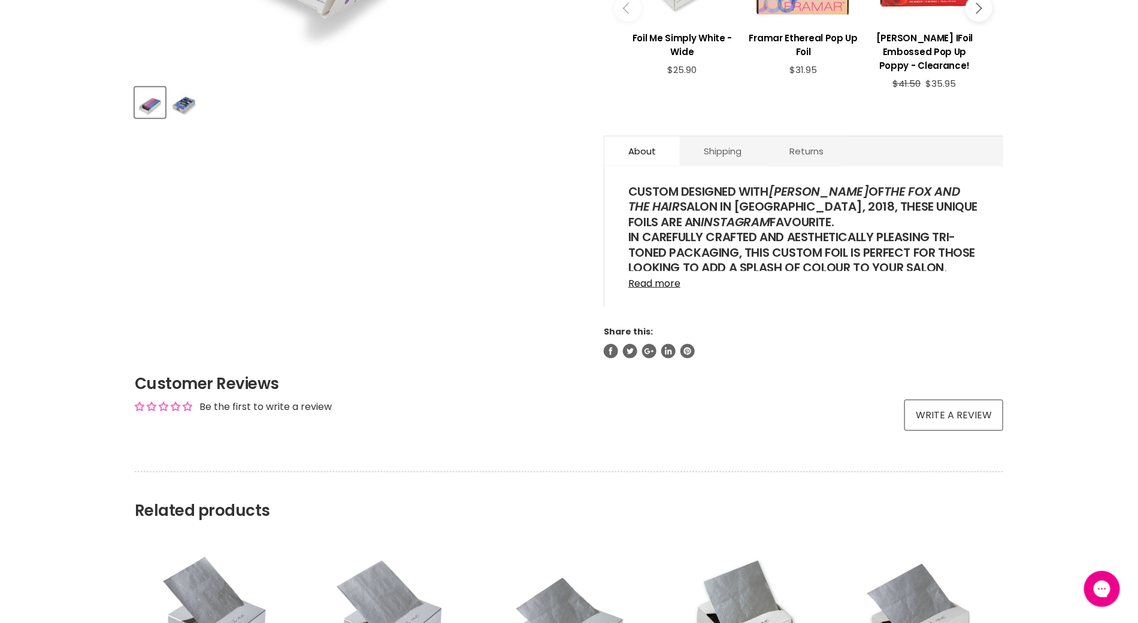
scroll to position [554, 0]
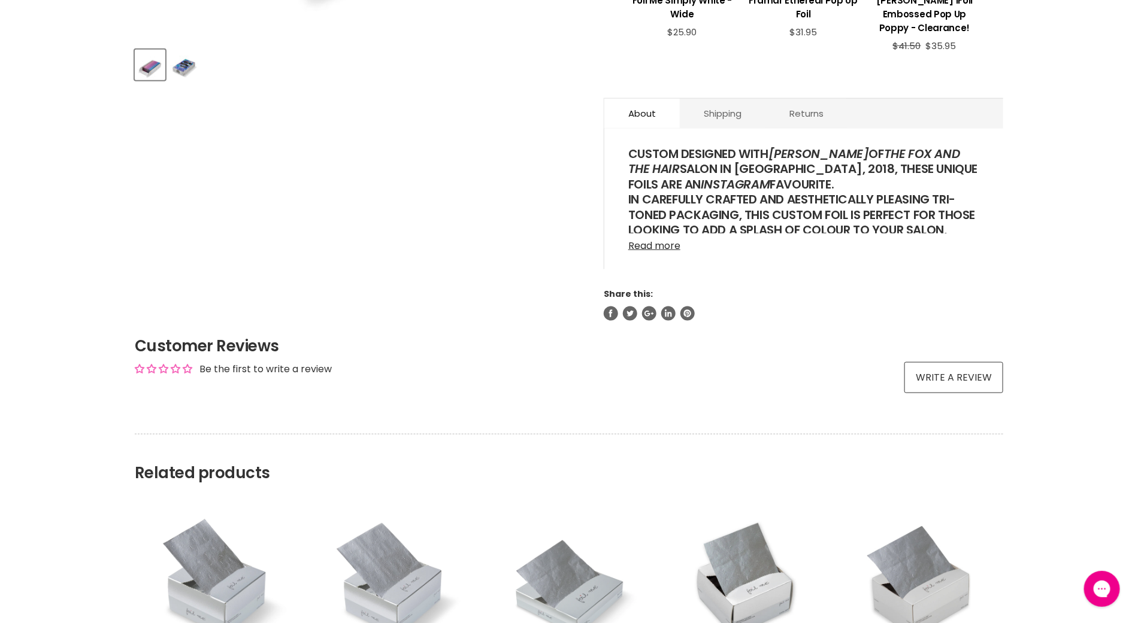
click at [659, 252] on link "Read more" at bounding box center [803, 243] width 351 height 18
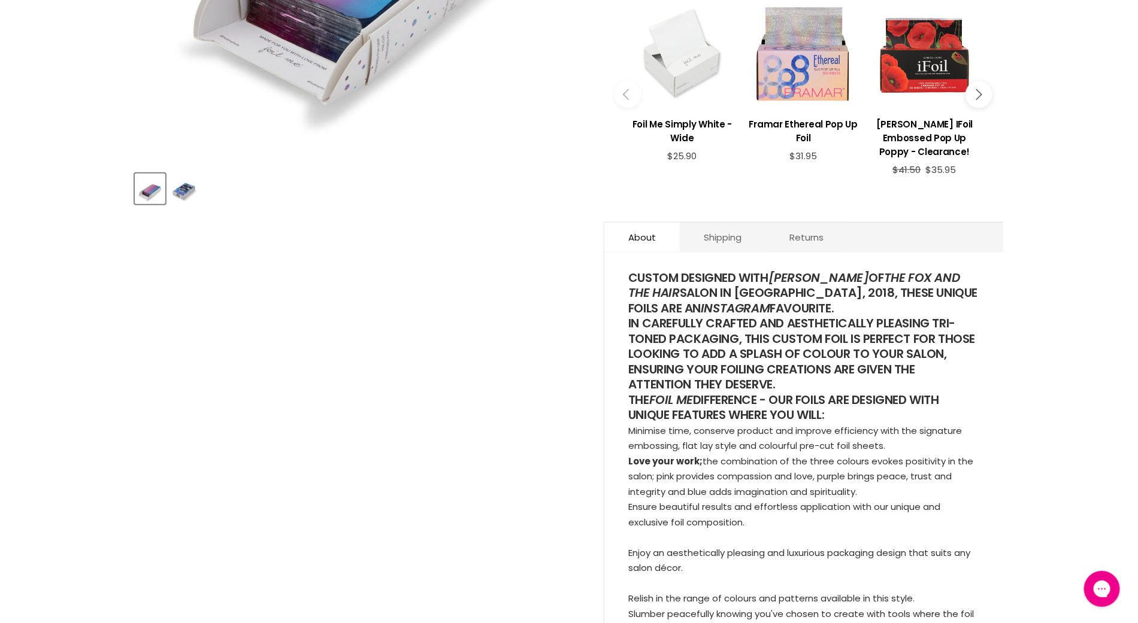
scroll to position [413, 0]
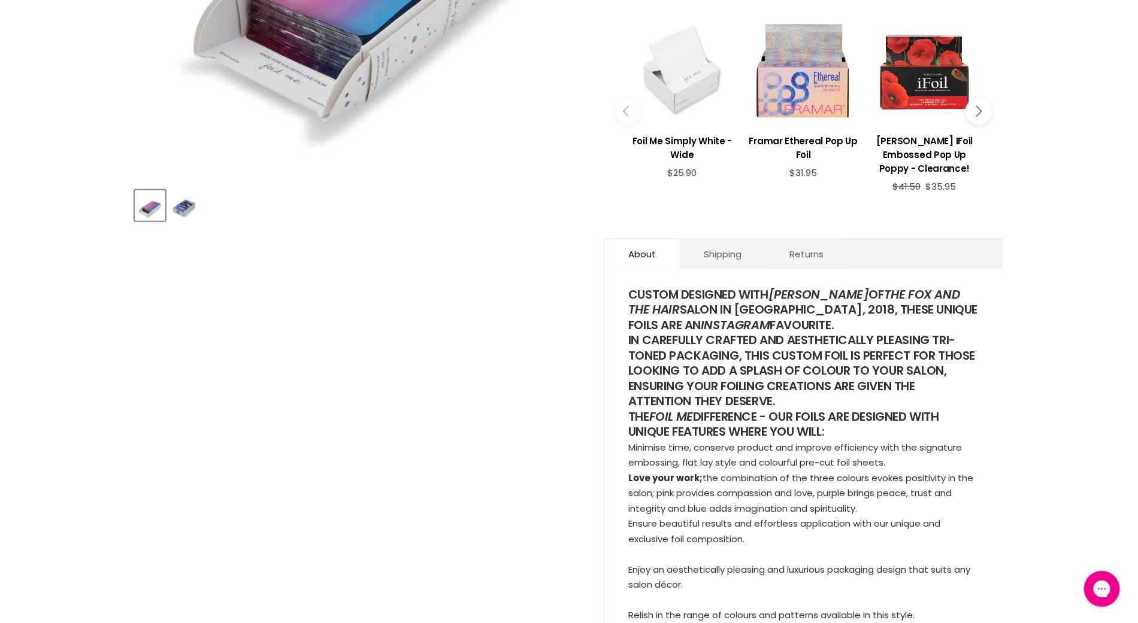
click at [181, 202] on img "Product thumbnails" at bounding box center [184, 206] width 28 height 28
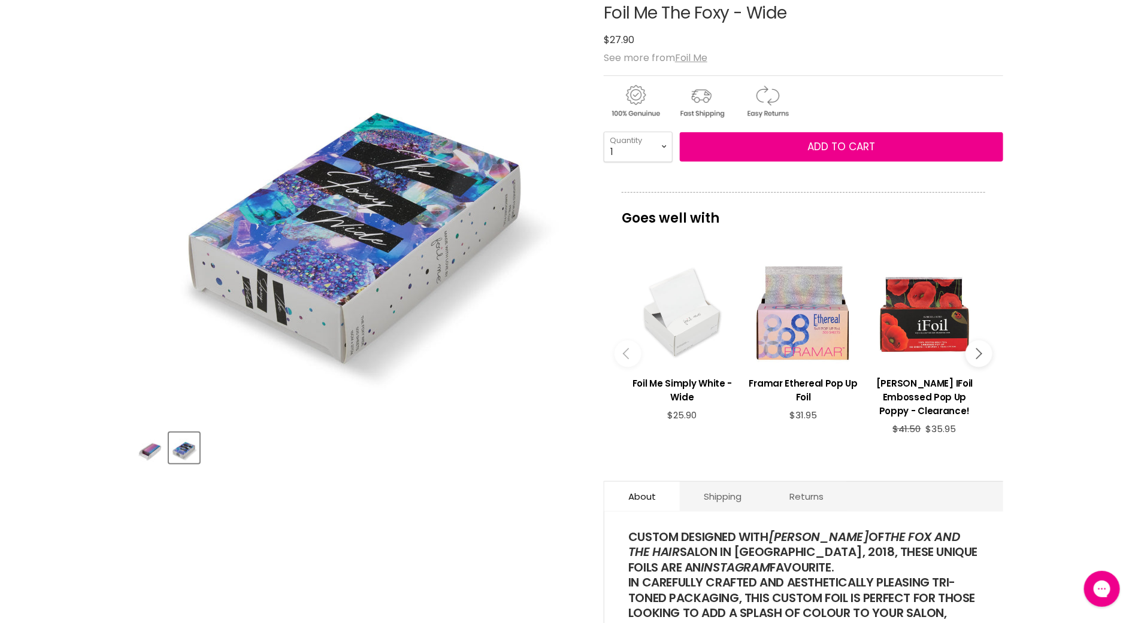
scroll to position [168, 0]
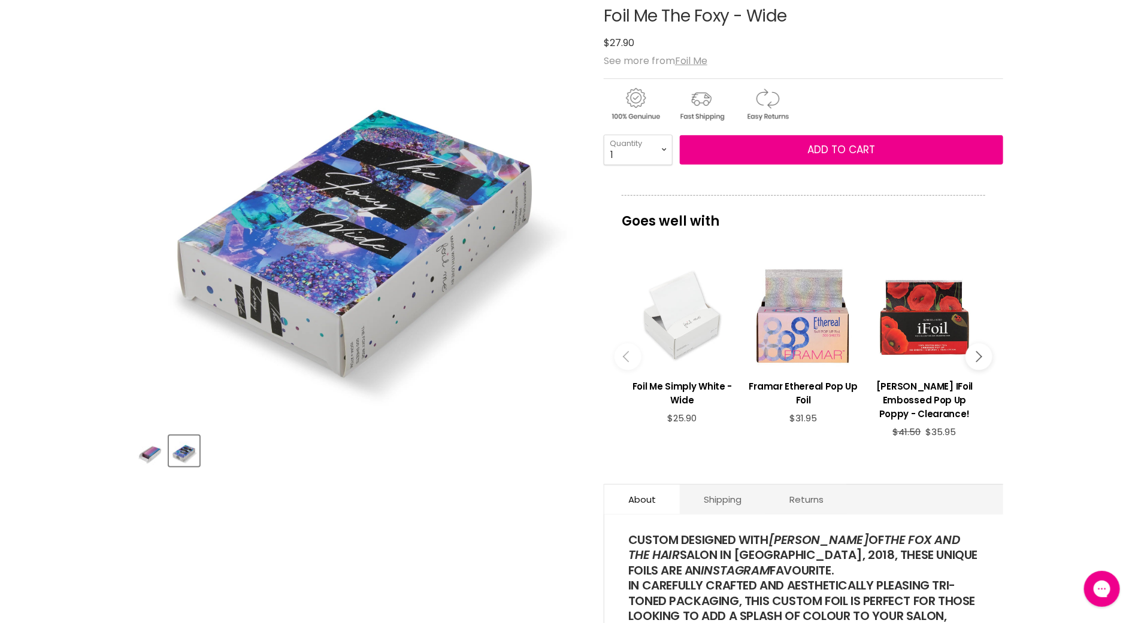
click at [362, 347] on img "Foil Me The Foxy - Wide image. Click or Scroll to Zoom." at bounding box center [358, 200] width 447 height 447
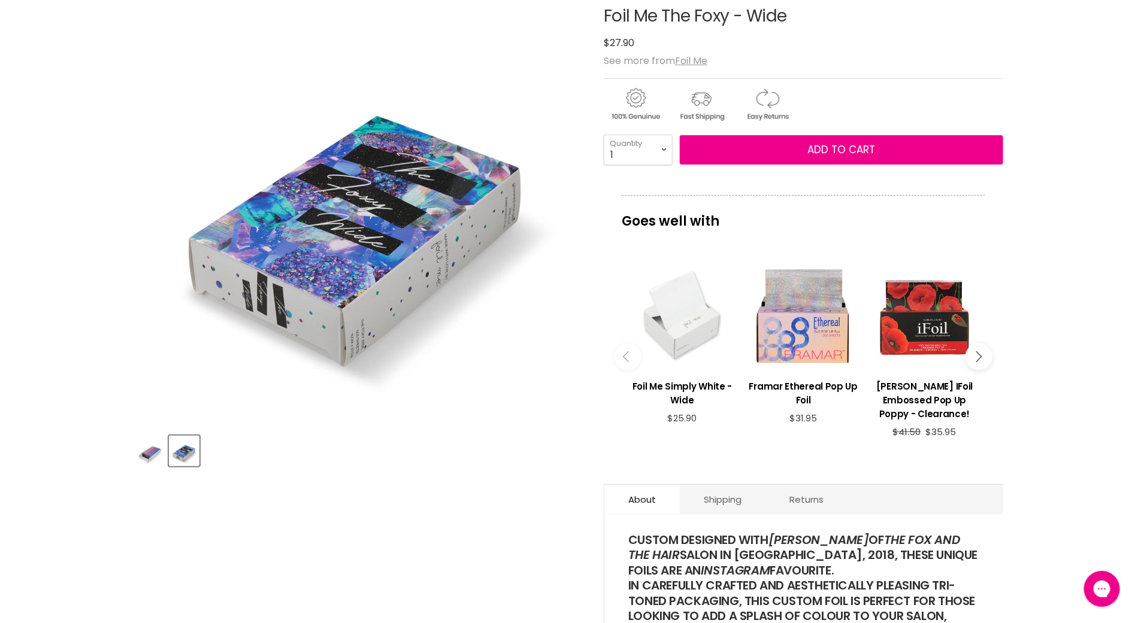
scroll to position [0, 0]
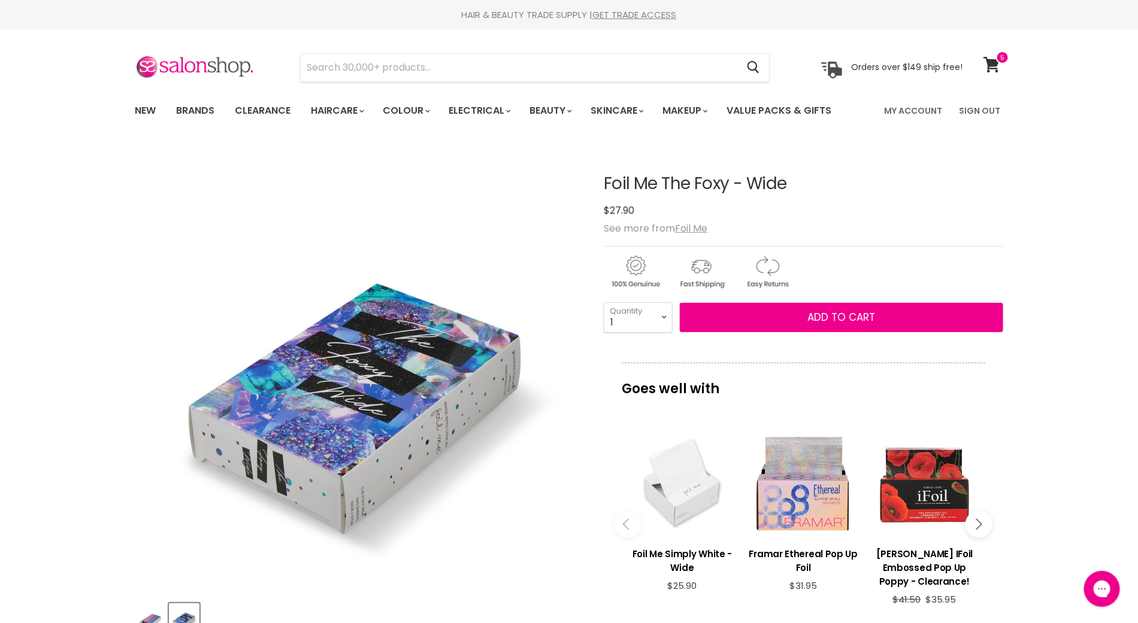
click at [152, 613] on img "Product thumbnails" at bounding box center [150, 619] width 28 height 28
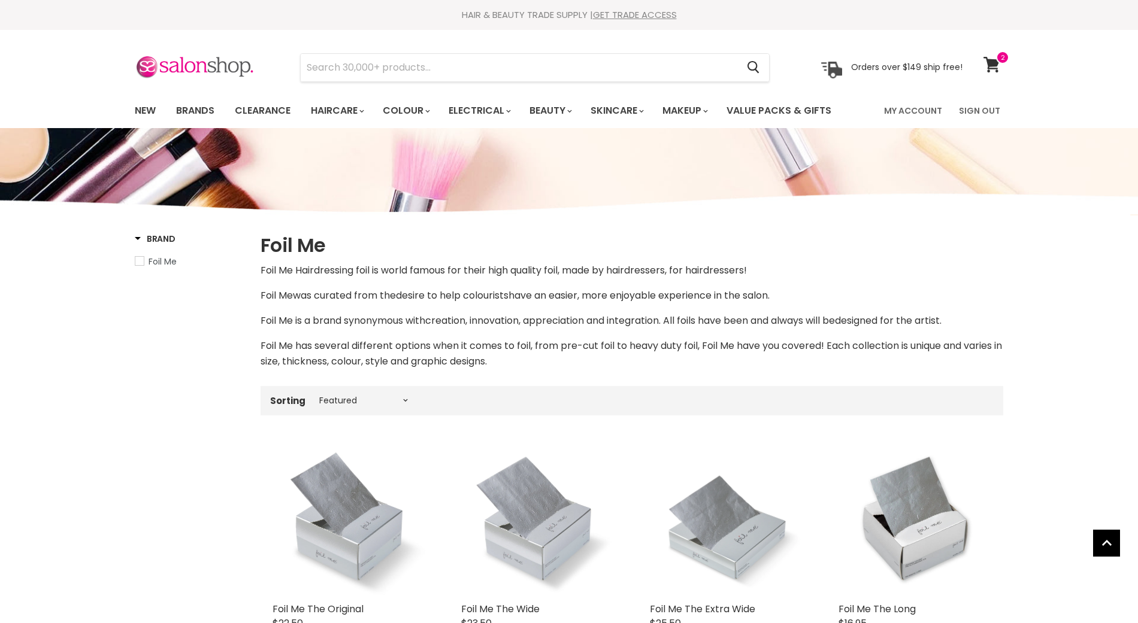
select select "manual"
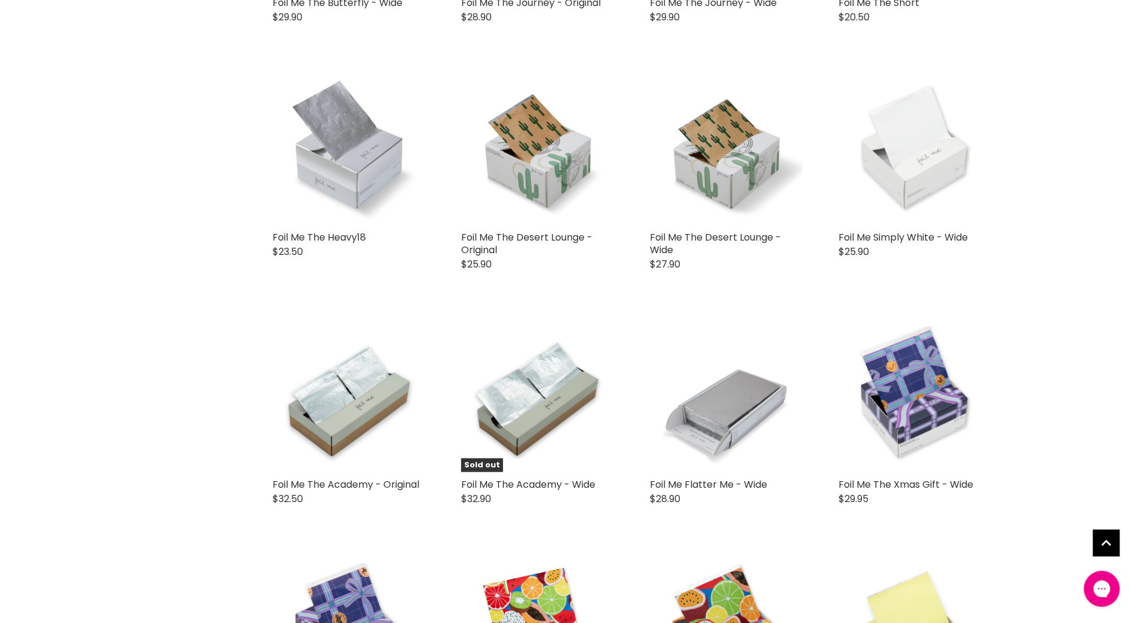
scroll to position [2585, 0]
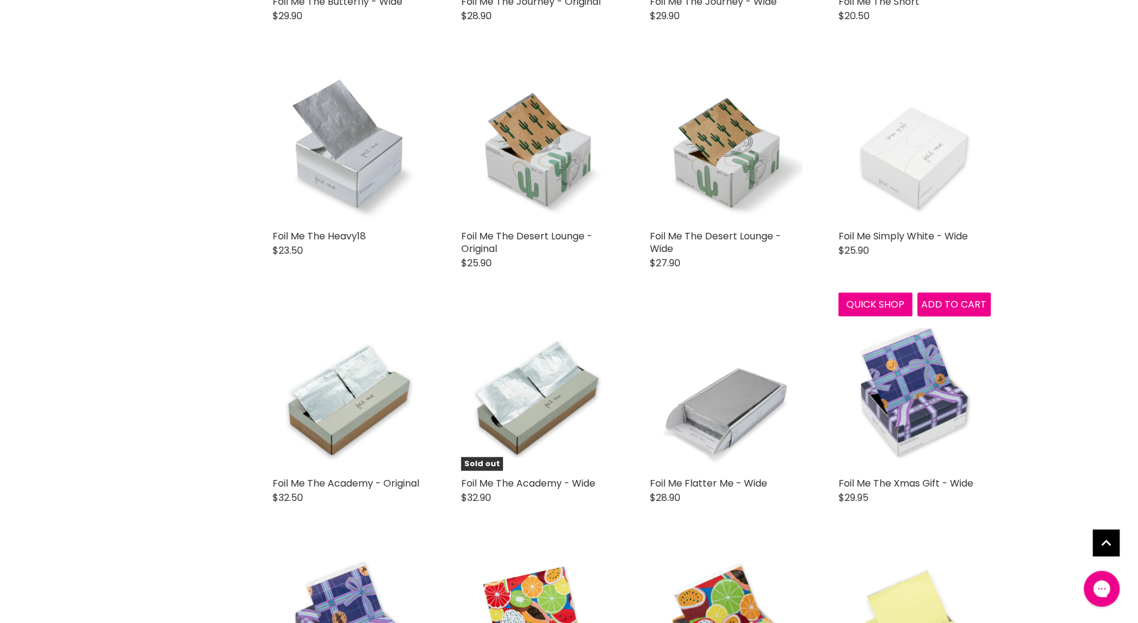
click at [938, 116] on img "Main content" at bounding box center [914, 147] width 153 height 153
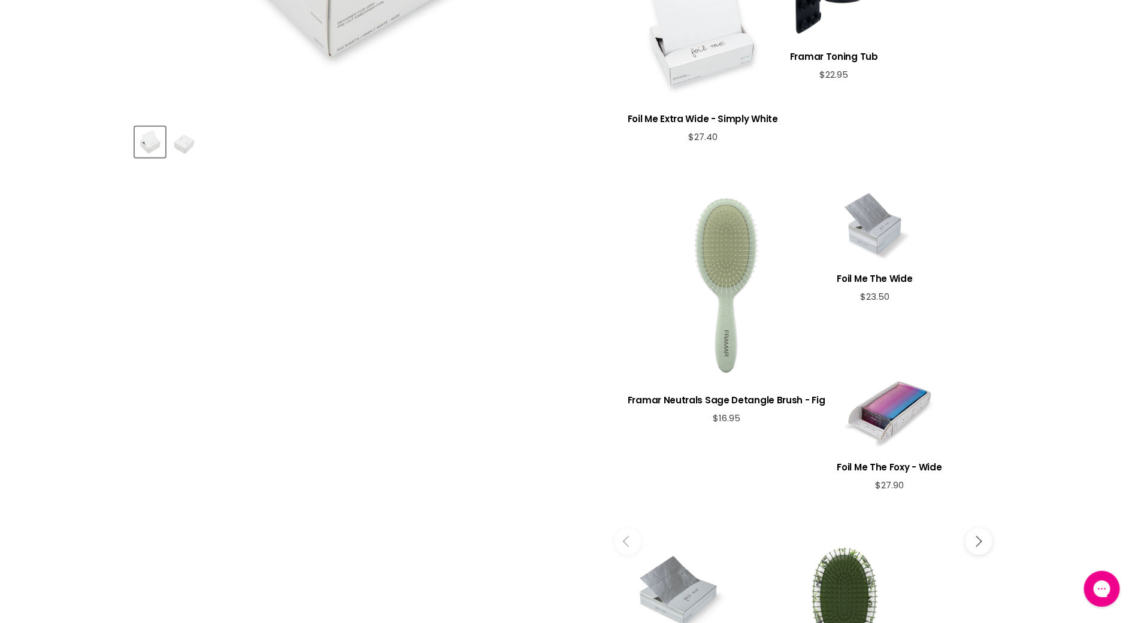
scroll to position [482, 0]
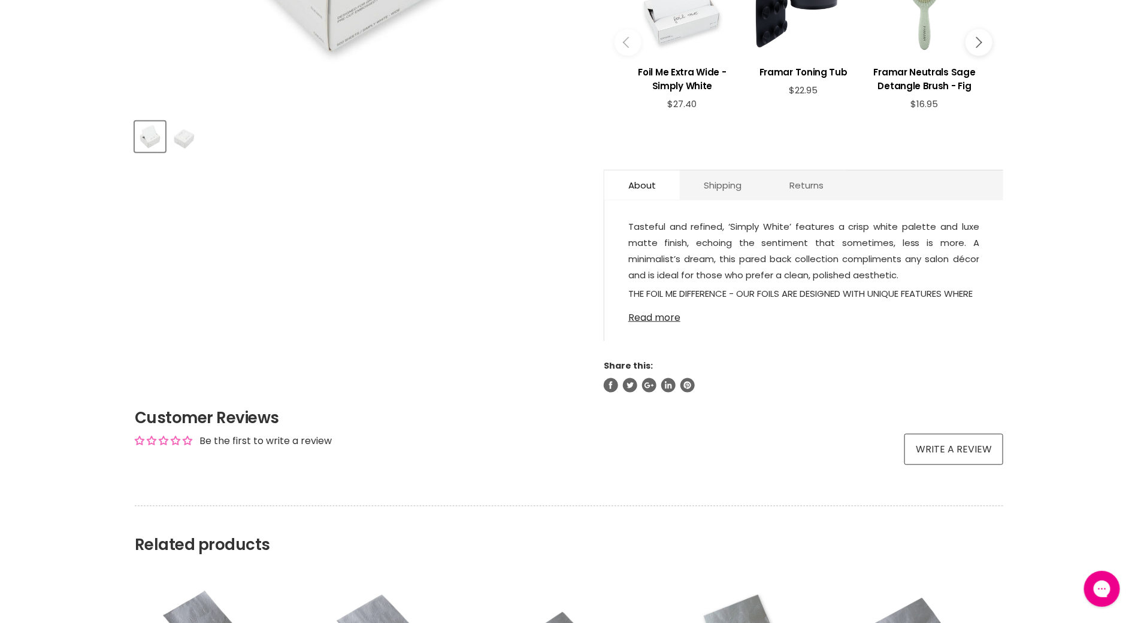
click at [651, 318] on link "Read more" at bounding box center [803, 314] width 351 height 18
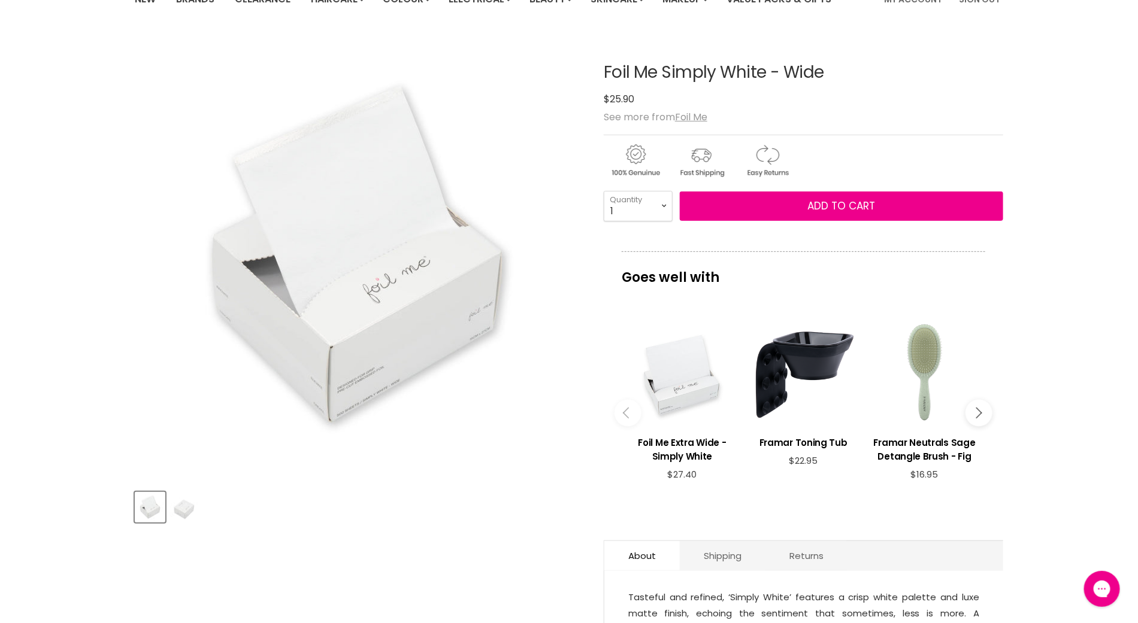
scroll to position [110, 0]
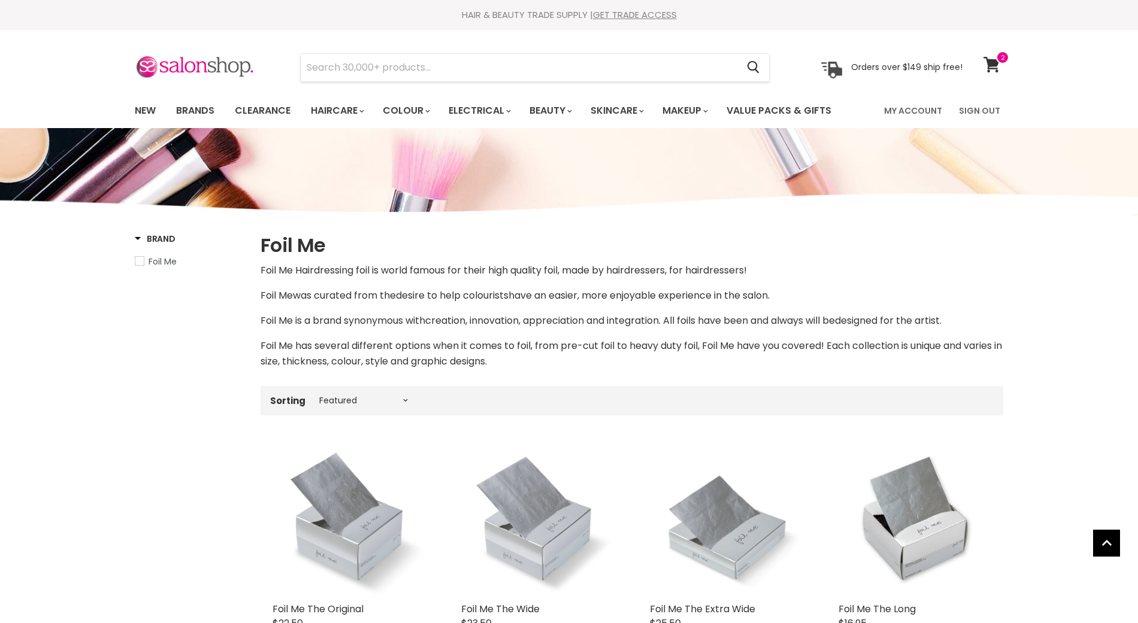
select select "manual"
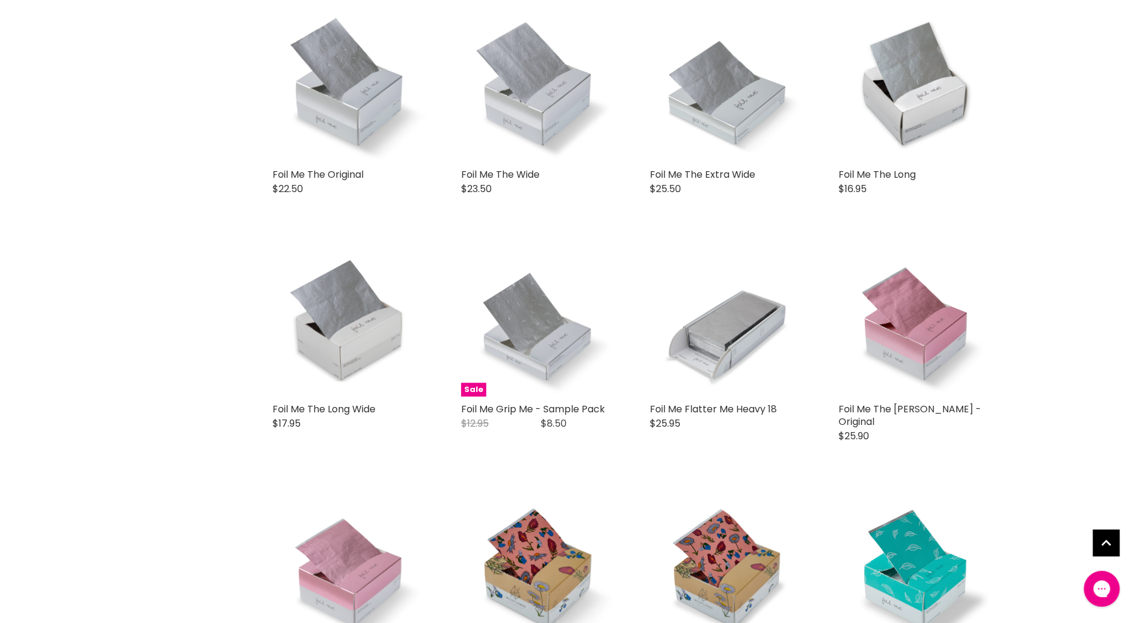
scroll to position [433, 0]
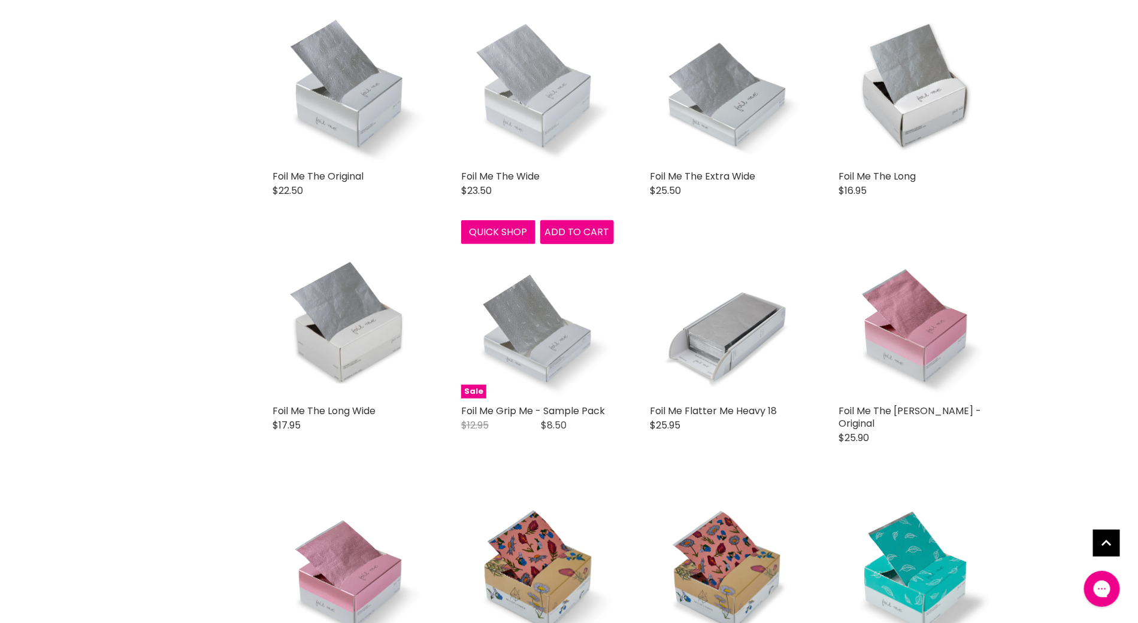
click at [542, 108] on img "Main content" at bounding box center [537, 87] width 153 height 153
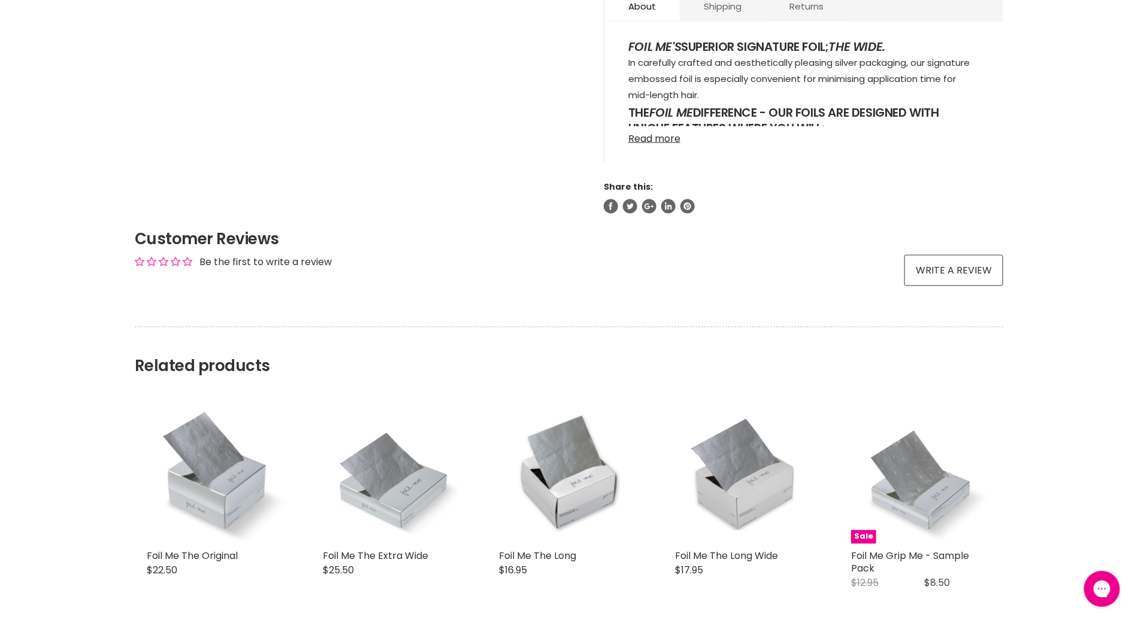
click at [658, 142] on link "Read more" at bounding box center [803, 135] width 351 height 18
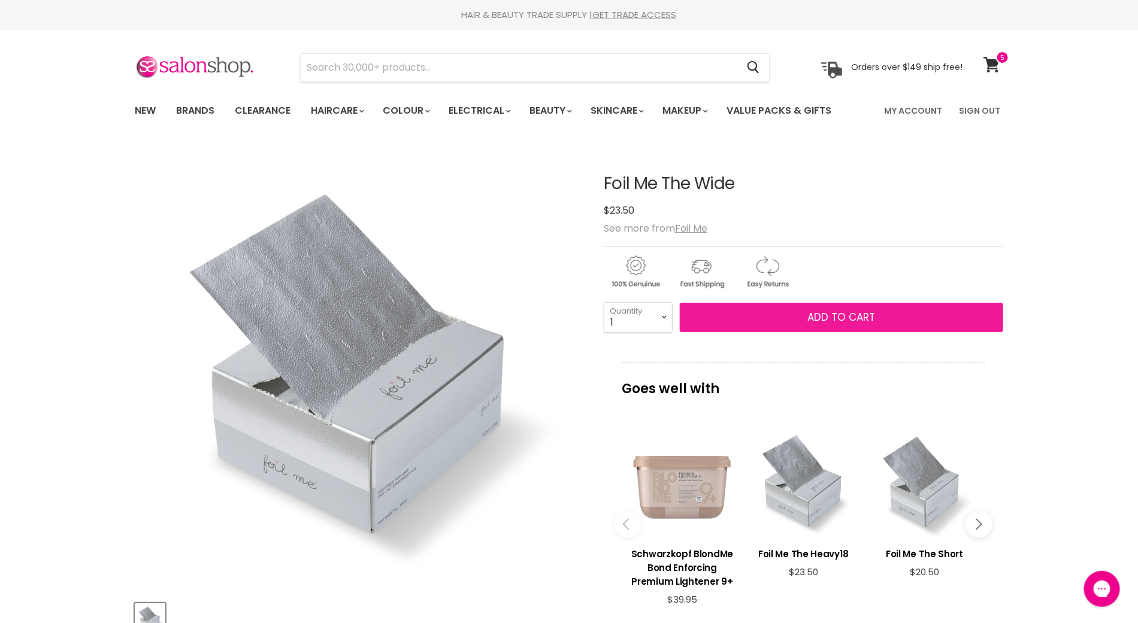
click at [811, 317] on span "Add to cart" at bounding box center [842, 317] width 68 height 14
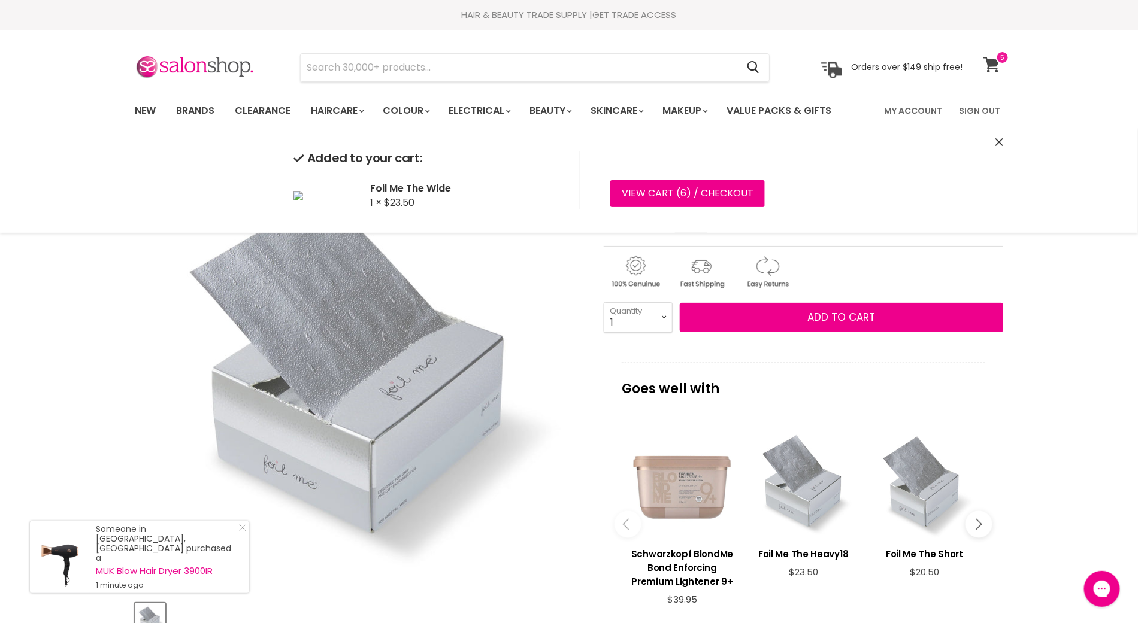
click at [990, 67] on icon at bounding box center [991, 65] width 17 height 16
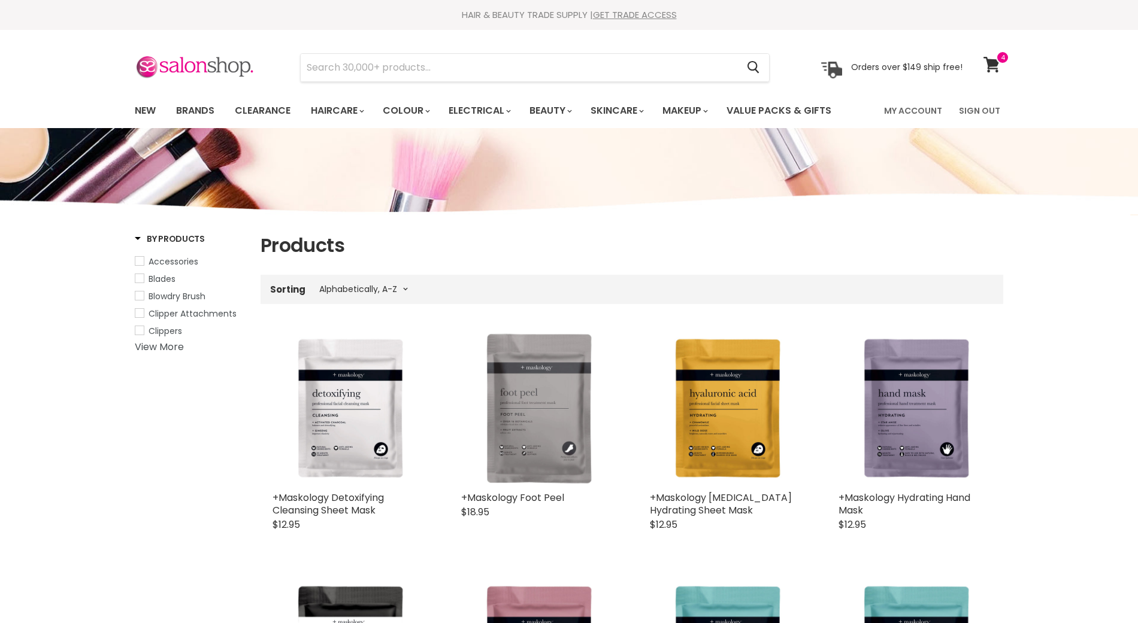
select select "title-ascending"
click at [332, 70] on input "Search" at bounding box center [519, 68] width 437 height 28
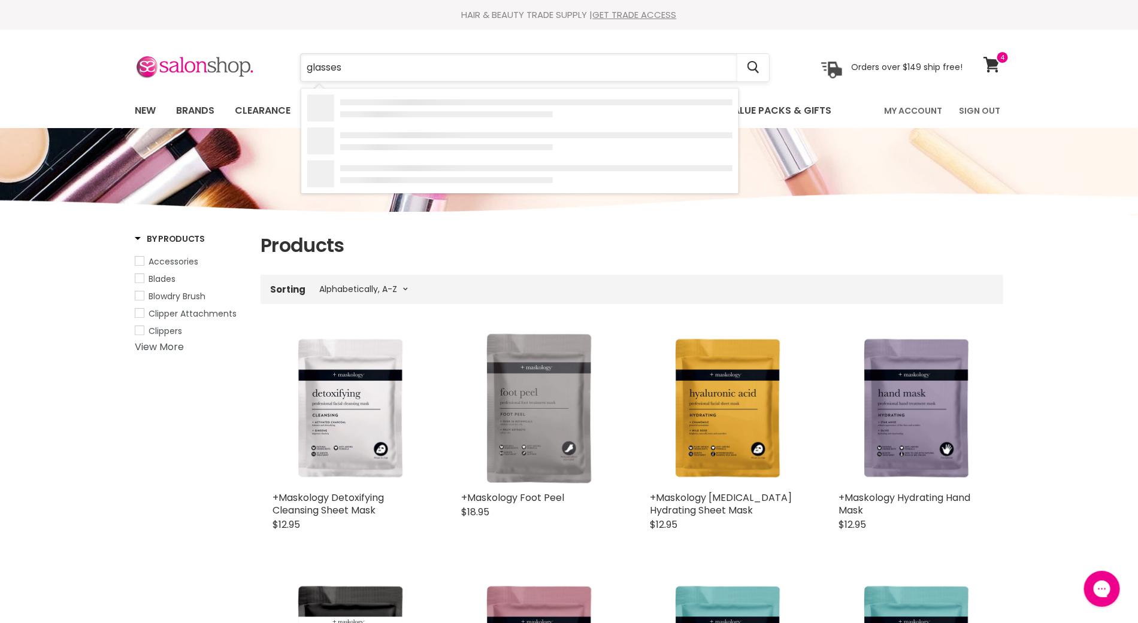
type input "glasses"
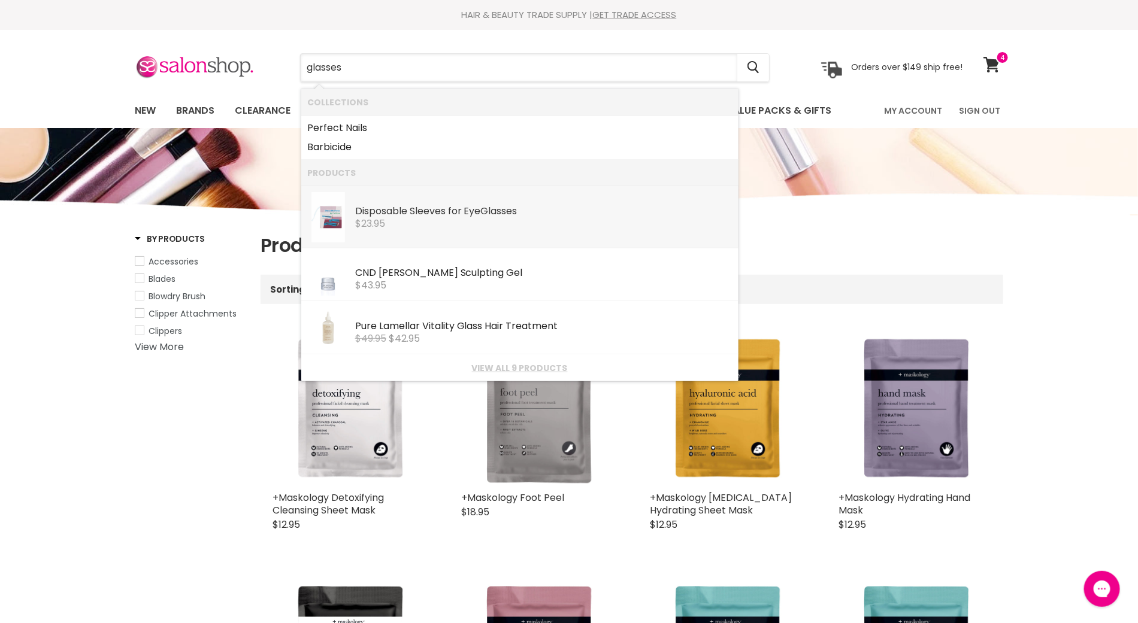
click at [380, 219] on span "$23.95" at bounding box center [370, 224] width 30 height 14
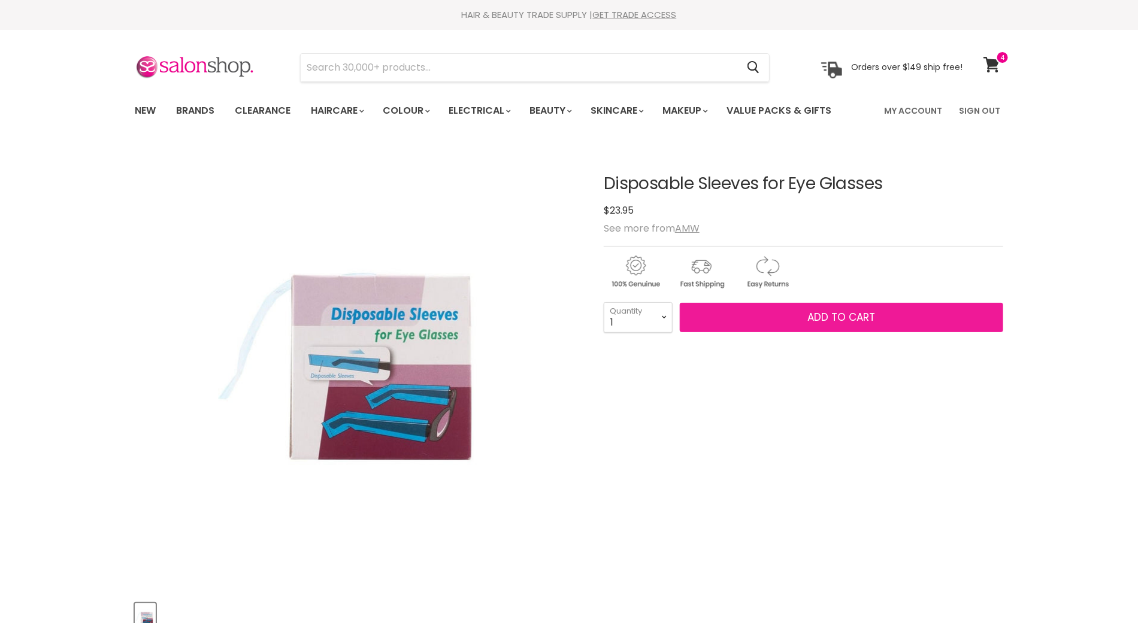
click at [823, 312] on span "Add to cart" at bounding box center [842, 317] width 68 height 14
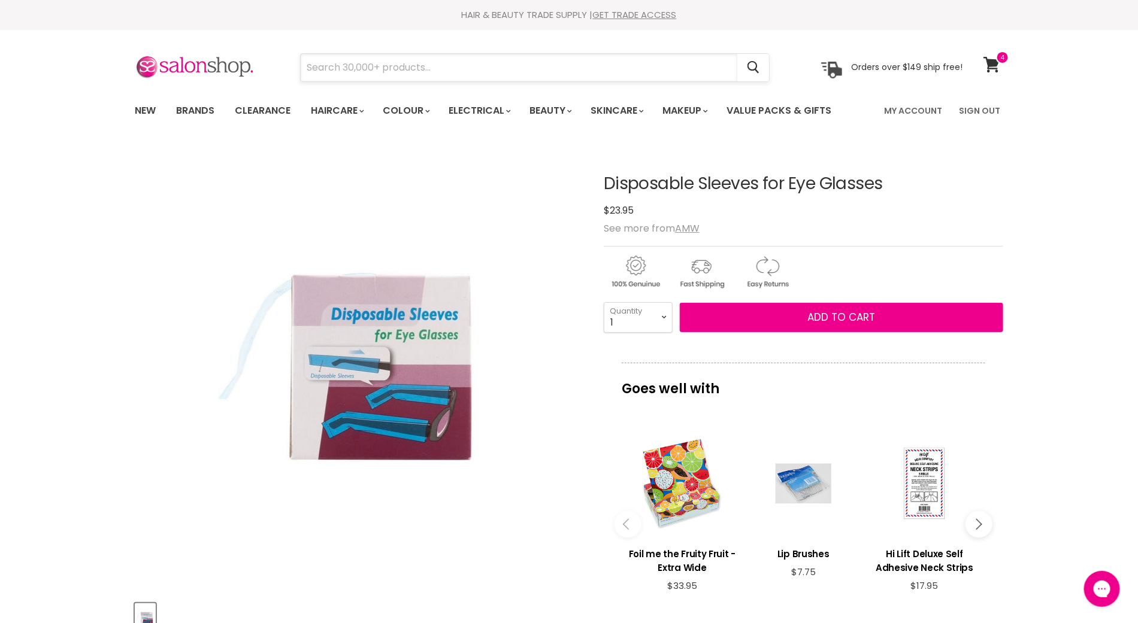
click at [393, 66] on input "Search" at bounding box center [519, 68] width 437 height 28
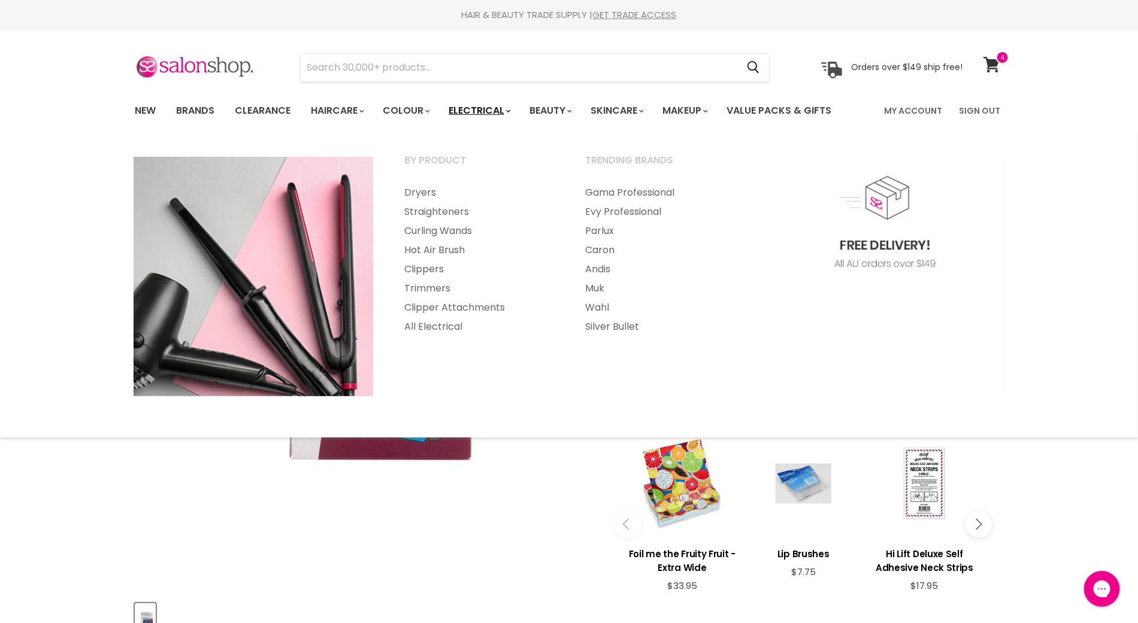
click at [474, 110] on link "Electrical" at bounding box center [479, 110] width 78 height 25
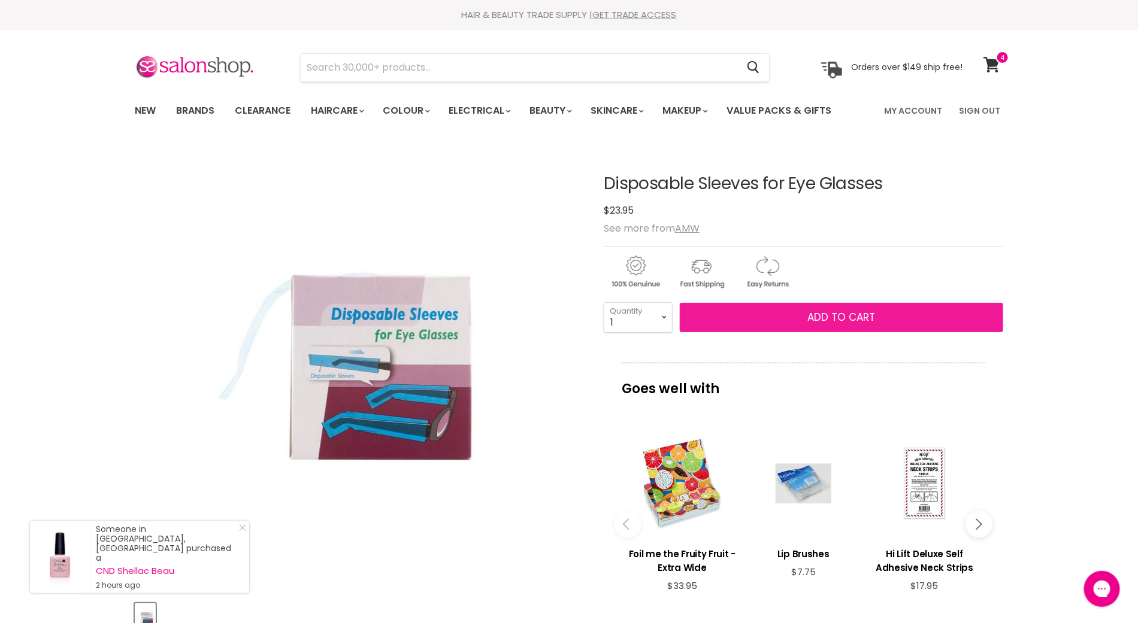
click at [779, 308] on button "Add to cart" at bounding box center [841, 318] width 323 height 30
